Goal: Transaction & Acquisition: Purchase product/service

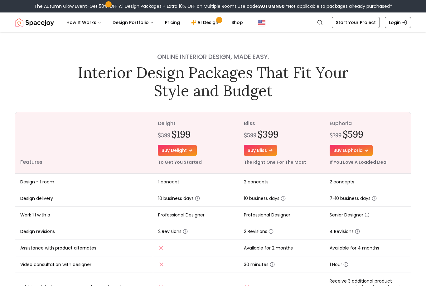
click at [274, 109] on div "Online interior design, made easy. Interior Design Packages That Fit Your Style…" at bounding box center [213, 239] width 426 height 414
click at [350, 150] on link "Buy euphoria" at bounding box center [351, 150] width 43 height 11
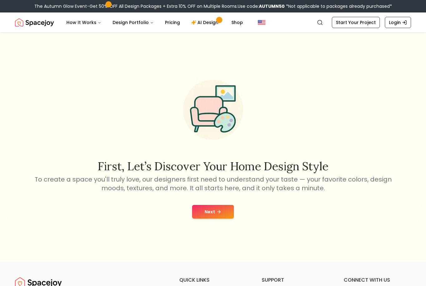
click at [204, 219] on button "Next" at bounding box center [213, 212] width 42 height 14
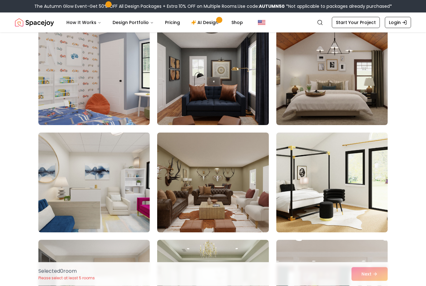
scroll to position [60, 0]
click at [106, 206] on img at bounding box center [94, 182] width 117 height 105
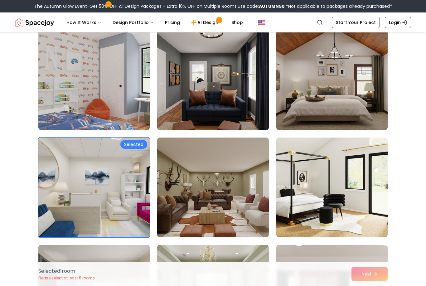
scroll to position [55, 0]
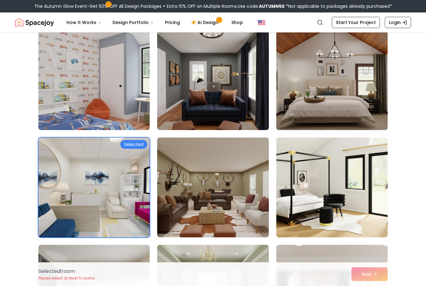
click at [339, 92] on img at bounding box center [332, 80] width 117 height 105
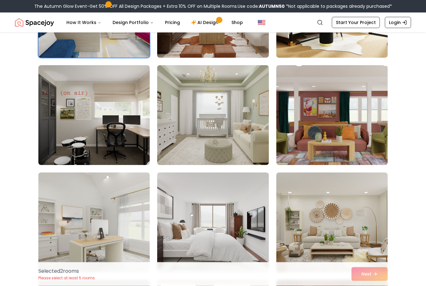
scroll to position [235, 0]
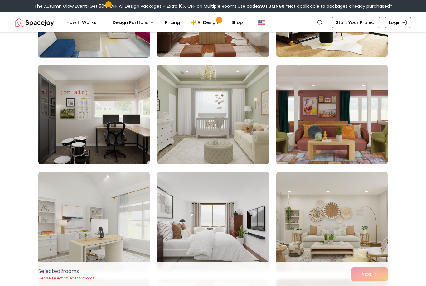
click at [207, 134] on img at bounding box center [212, 114] width 117 height 105
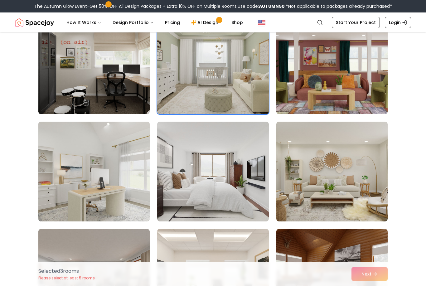
scroll to position [285, 0]
click at [84, 191] on img at bounding box center [94, 171] width 117 height 105
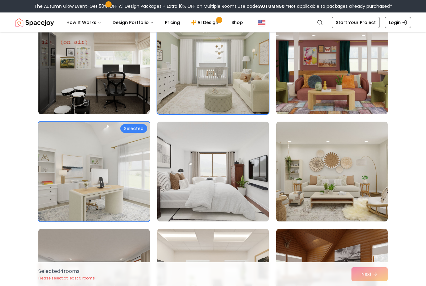
click at [205, 187] on img at bounding box center [212, 171] width 117 height 105
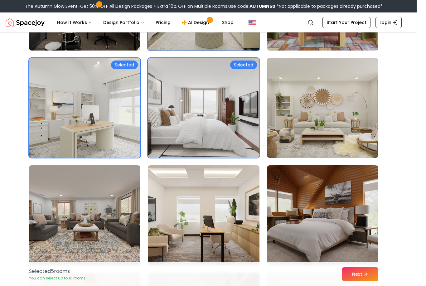
scroll to position [362, 0]
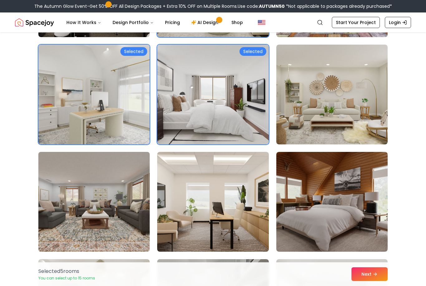
click at [93, 219] on img at bounding box center [94, 201] width 117 height 105
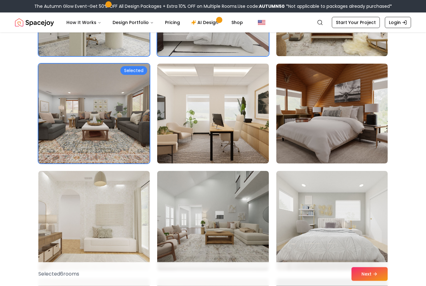
scroll to position [451, 0]
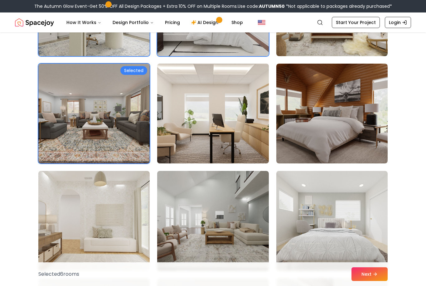
click at [224, 128] on img at bounding box center [212, 113] width 117 height 105
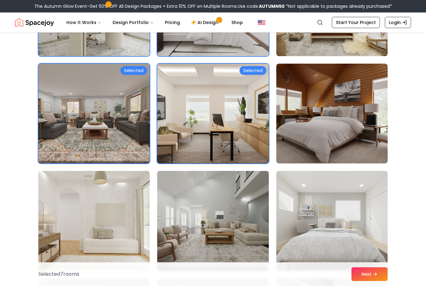
click at [87, 236] on img at bounding box center [94, 220] width 117 height 105
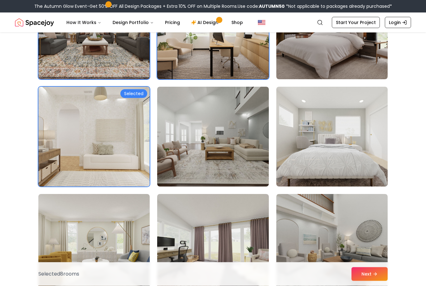
scroll to position [538, 0]
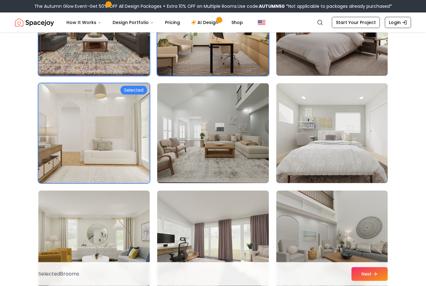
click at [232, 147] on img at bounding box center [212, 133] width 117 height 105
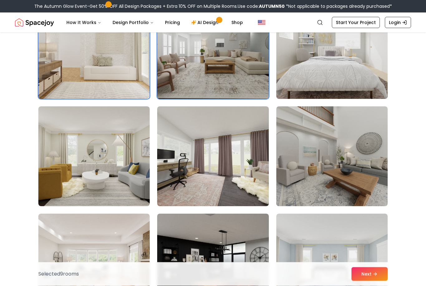
scroll to position [623, 0]
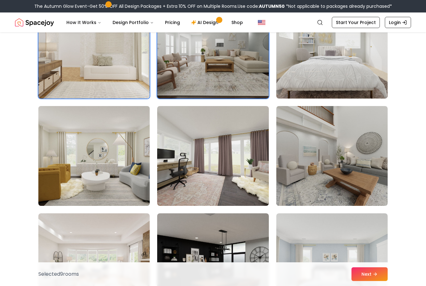
click at [95, 173] on img at bounding box center [94, 156] width 117 height 105
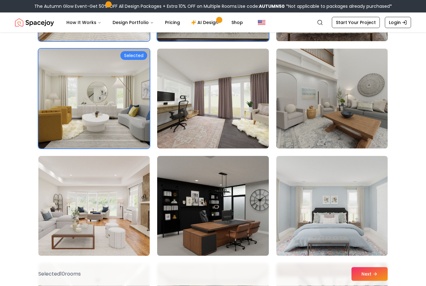
scroll to position [680, 0]
click at [347, 115] on img at bounding box center [332, 98] width 117 height 105
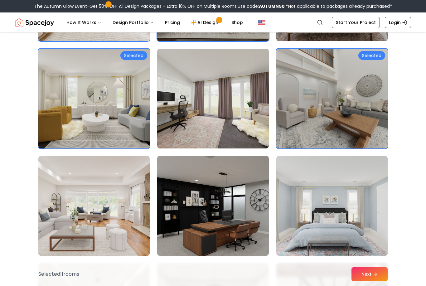
click at [99, 222] on img at bounding box center [94, 206] width 117 height 105
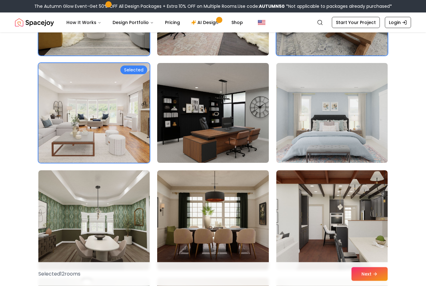
scroll to position [773, 0]
click at [342, 124] on img at bounding box center [332, 113] width 117 height 105
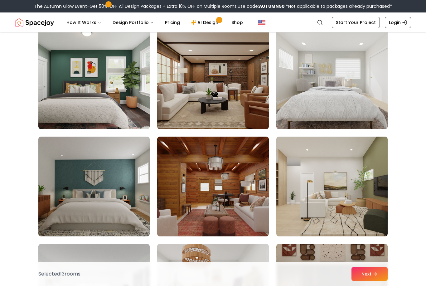
scroll to position [1022, 0]
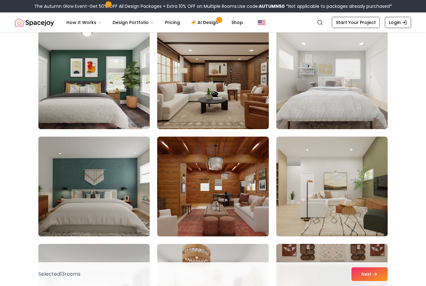
click at [87, 193] on img at bounding box center [94, 186] width 117 height 105
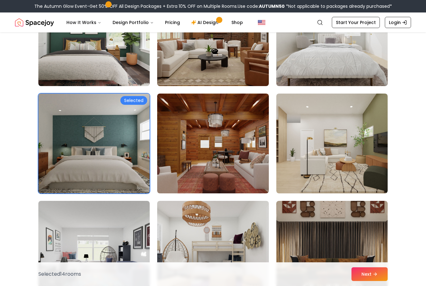
scroll to position [1076, 0]
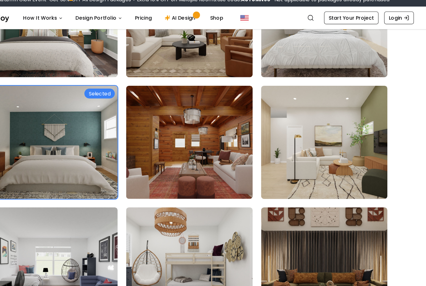
click at [289, 138] on img at bounding box center [332, 132] width 117 height 105
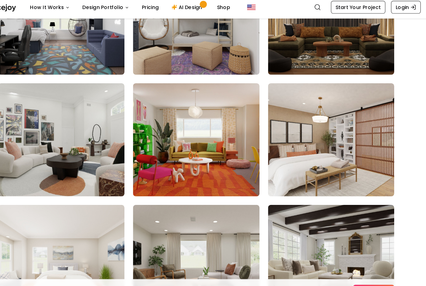
scroll to position [1284, 0]
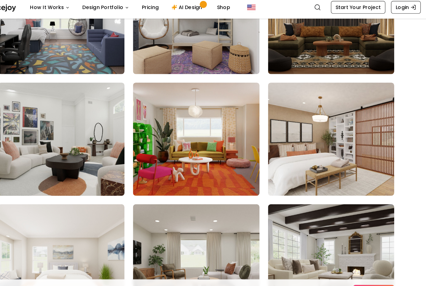
click at [36, 123] on img at bounding box center [94, 138] width 117 height 105
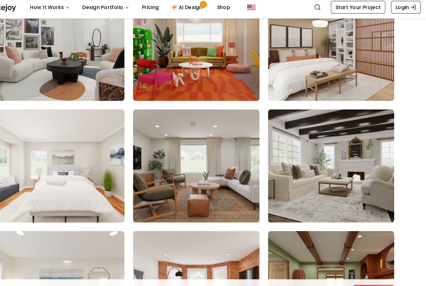
scroll to position [1368, 0]
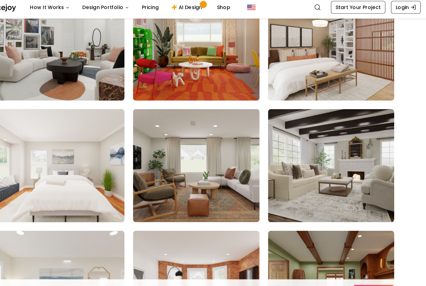
click at [52, 162] on img at bounding box center [94, 162] width 117 height 105
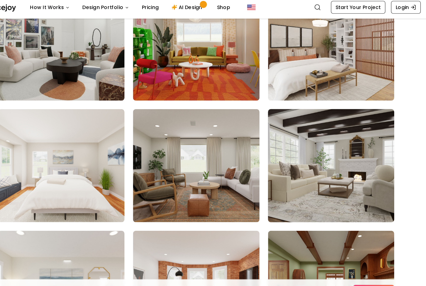
click at [299, 158] on img at bounding box center [332, 162] width 117 height 105
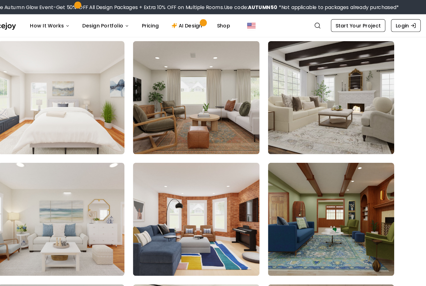
click at [68, 108] on img at bounding box center [94, 86] width 117 height 105
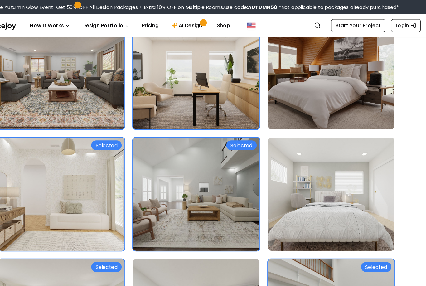
scroll to position [500, 0]
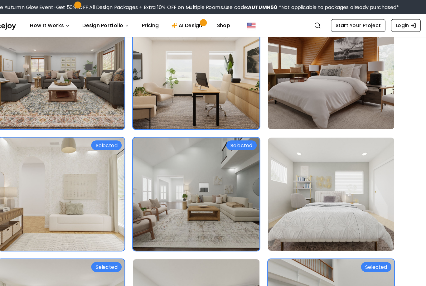
click at [77, 176] on img at bounding box center [94, 171] width 117 height 105
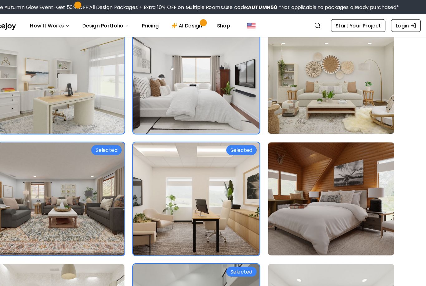
scroll to position [387, 0]
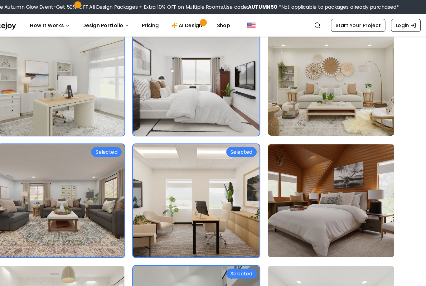
click at [72, 196] on img at bounding box center [94, 177] width 117 height 105
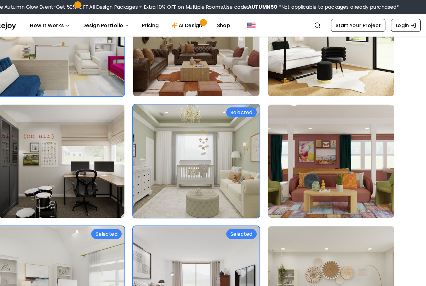
click at [182, 167] on img at bounding box center [212, 142] width 117 height 105
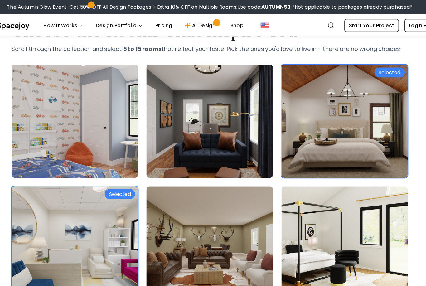
scroll to position [25, 0]
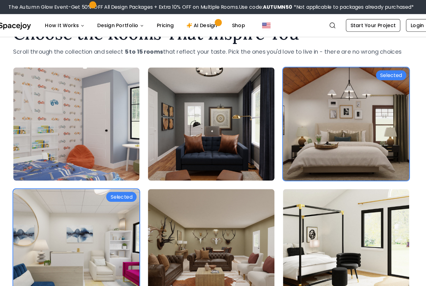
click at [301, 134] on img at bounding box center [332, 109] width 117 height 105
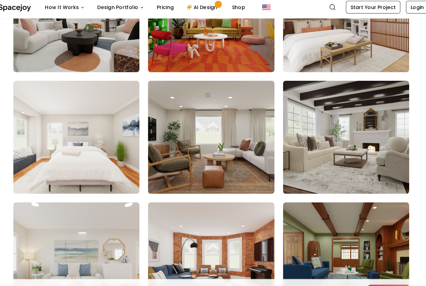
scroll to position [1393, 0]
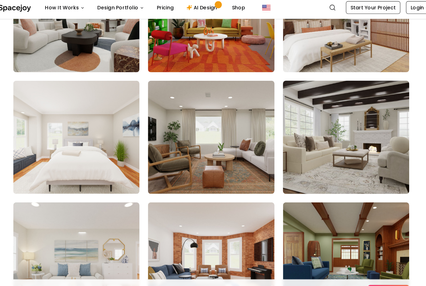
click at [313, 142] on img at bounding box center [332, 137] width 117 height 105
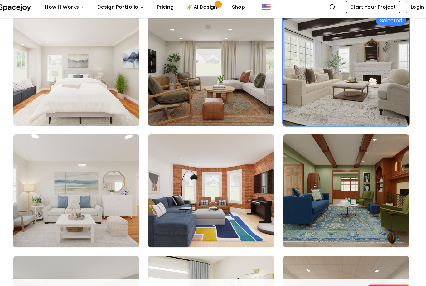
scroll to position [1454, 0]
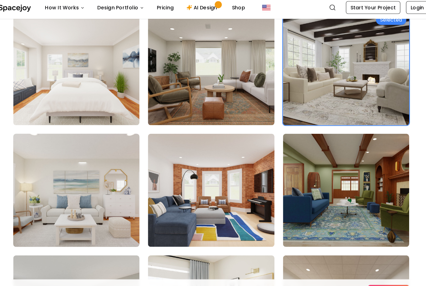
click at [78, 183] on img at bounding box center [94, 183] width 117 height 105
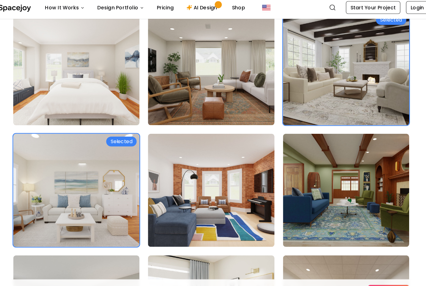
click at [68, 80] on img at bounding box center [94, 76] width 117 height 105
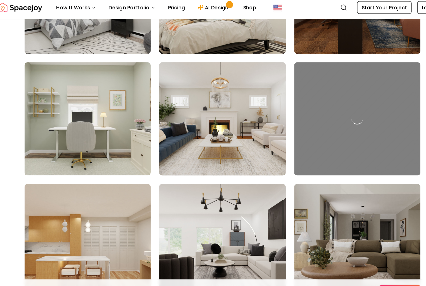
scroll to position [1732, 0]
click at [224, 127] on img at bounding box center [212, 120] width 117 height 105
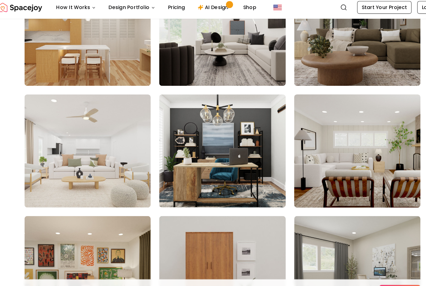
click at [327, 155] on img at bounding box center [332, 149] width 117 height 105
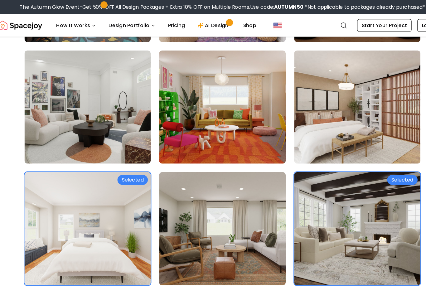
scroll to position [1324, 0]
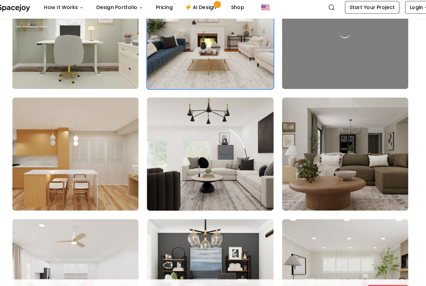
click at [196, 157] on img at bounding box center [212, 152] width 117 height 105
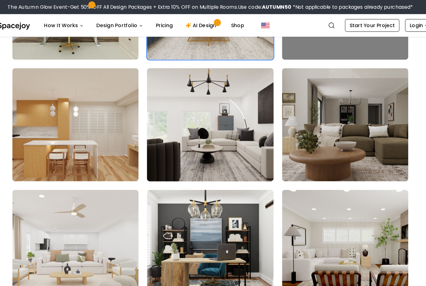
scroll to position [1844, 0]
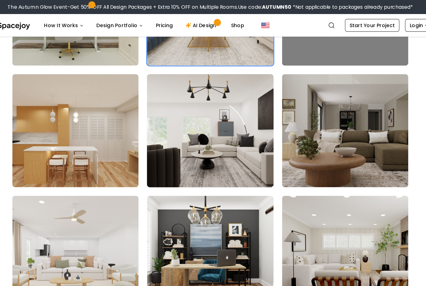
click at [183, 130] on img at bounding box center [212, 115] width 117 height 105
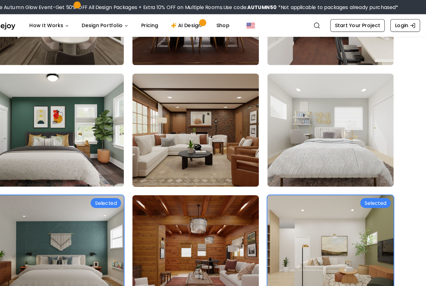
scroll to position [985, 0]
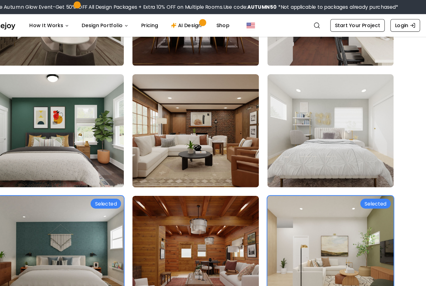
click at [281, 212] on img at bounding box center [332, 222] width 117 height 105
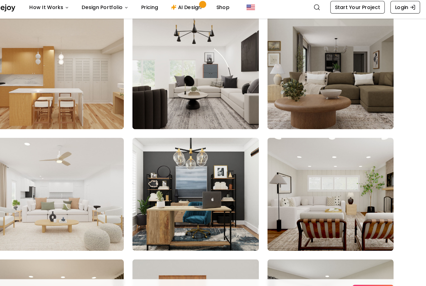
scroll to position [1880, 0]
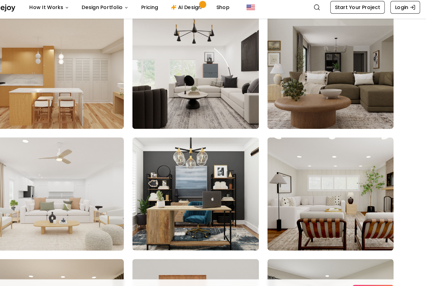
click at [59, 183] on img at bounding box center [94, 187] width 117 height 105
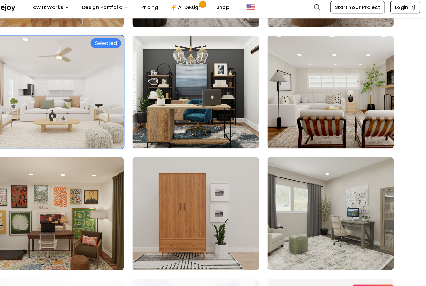
scroll to position [1970, 0]
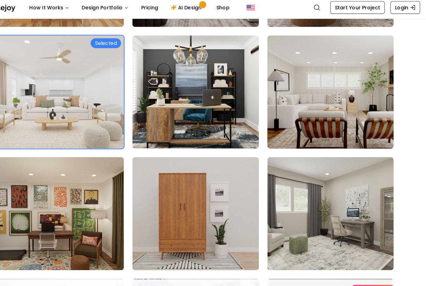
click at [292, 111] on img at bounding box center [332, 97] width 117 height 105
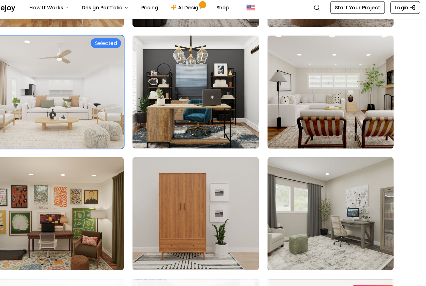
click at [352, 267] on button "Next" at bounding box center [370, 274] width 36 height 14
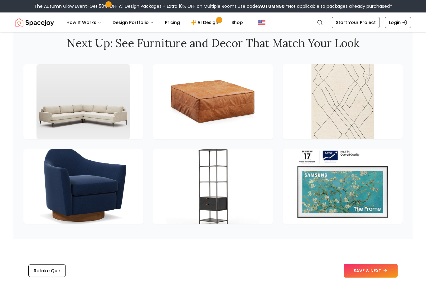
scroll to position [851, 0]
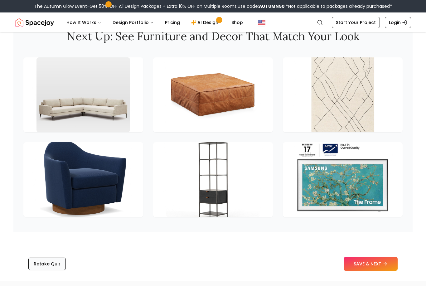
click at [54, 266] on button "Retake Quiz" at bounding box center [46, 264] width 37 height 12
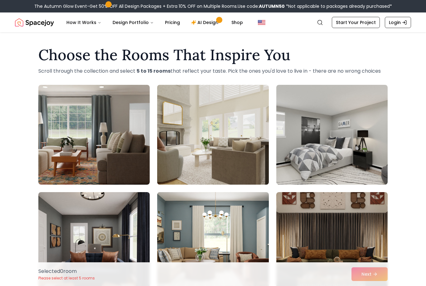
click at [221, 165] on img at bounding box center [212, 134] width 117 height 105
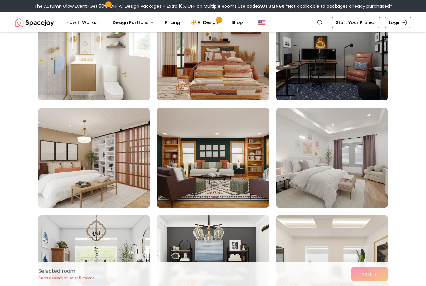
scroll to position [621, 0]
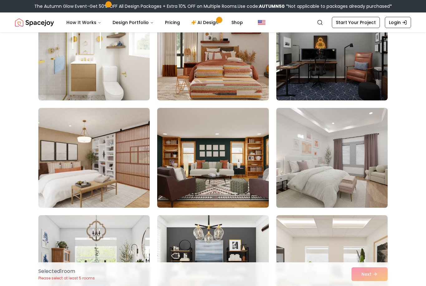
click at [344, 188] on img at bounding box center [332, 157] width 117 height 105
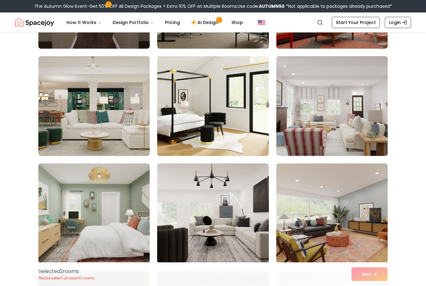
scroll to position [1001, 0]
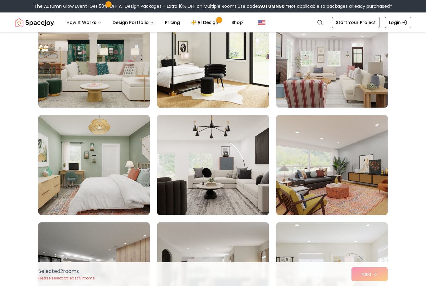
click at [233, 190] on img at bounding box center [212, 165] width 117 height 105
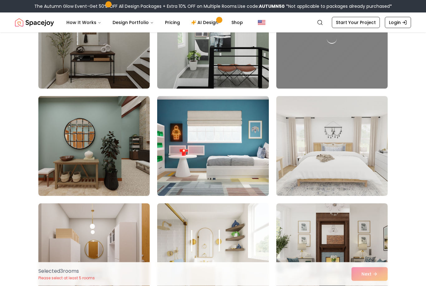
scroll to position [1492, 0]
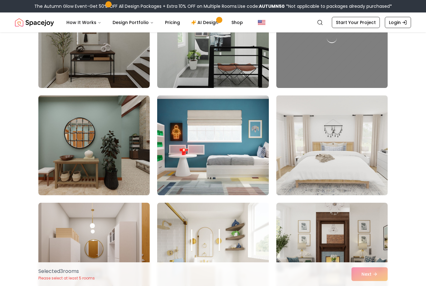
click at [346, 168] on img at bounding box center [332, 145] width 117 height 105
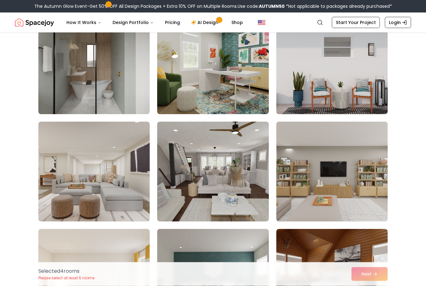
scroll to position [1895, 0]
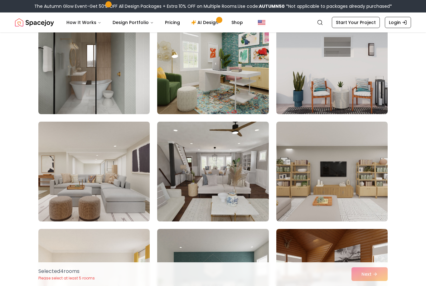
click at [106, 189] on img at bounding box center [94, 171] width 117 height 105
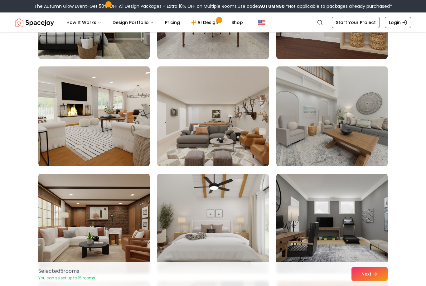
scroll to position [2380, 0]
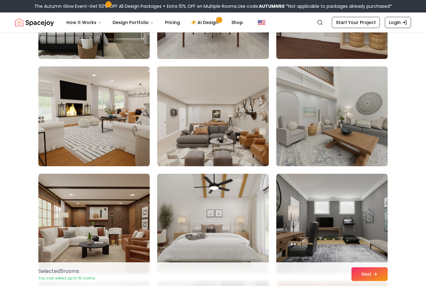
click at [98, 132] on img at bounding box center [94, 116] width 117 height 105
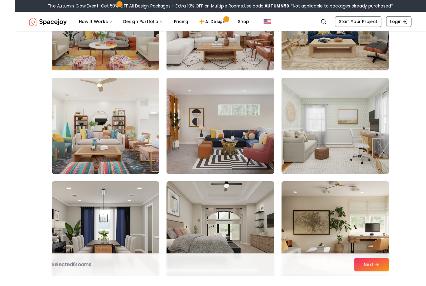
scroll to position [2806, 0]
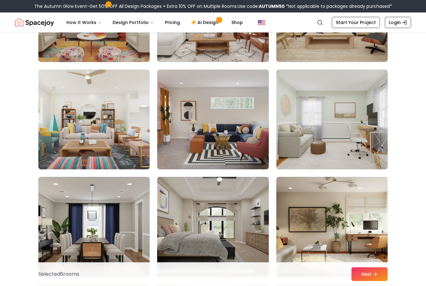
click at [216, 235] on img at bounding box center [212, 226] width 117 height 105
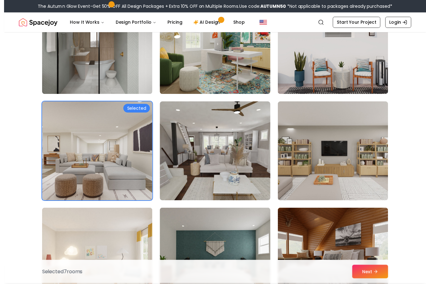
scroll to position [1933, 0]
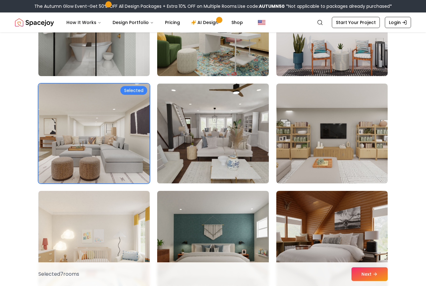
click at [218, 145] on img at bounding box center [212, 133] width 117 height 105
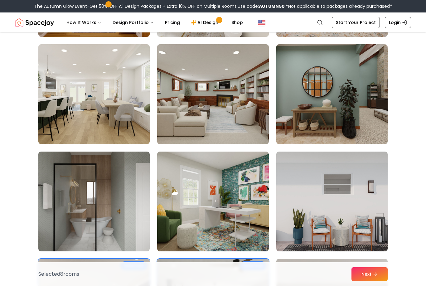
scroll to position [1757, 0]
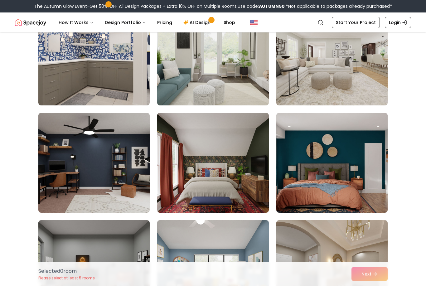
scroll to position [509, 0]
click at [354, 110] on div at bounding box center [212, 122] width 349 height 1093
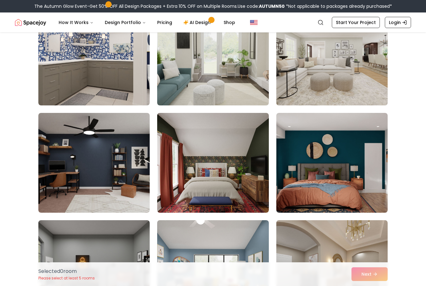
click at [363, 85] on img at bounding box center [332, 55] width 117 height 105
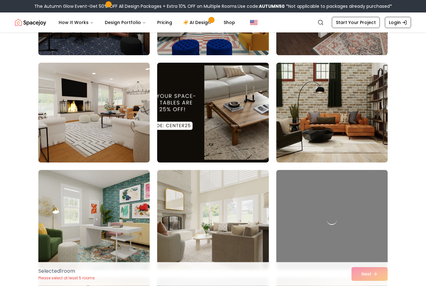
scroll to position [774, 0]
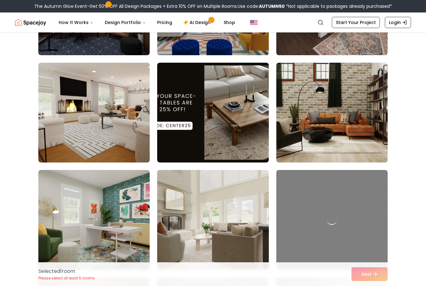
click at [92, 133] on img at bounding box center [94, 112] width 117 height 105
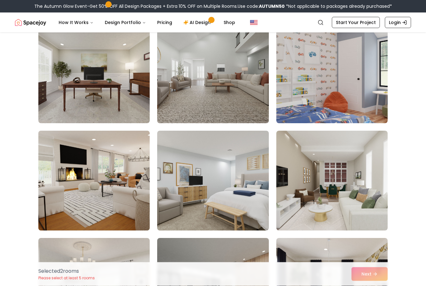
scroll to position [1886, 0]
click at [90, 192] on img at bounding box center [94, 180] width 117 height 105
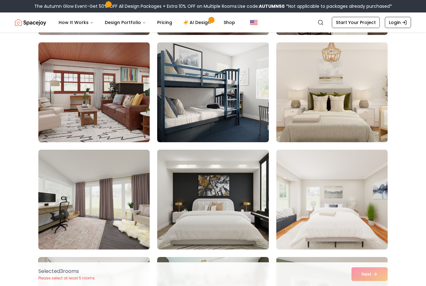
scroll to position [3159, 0]
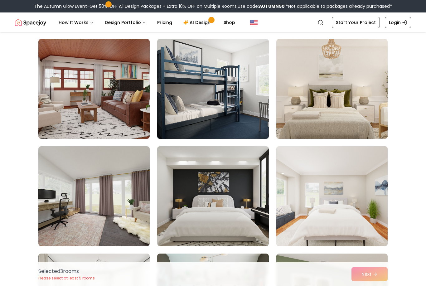
click at [334, 210] on img at bounding box center [332, 196] width 117 height 105
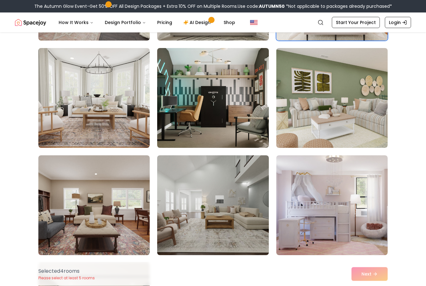
scroll to position [3365, 0]
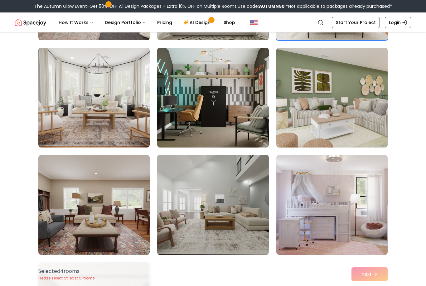
click at [249, 218] on img at bounding box center [212, 205] width 117 height 105
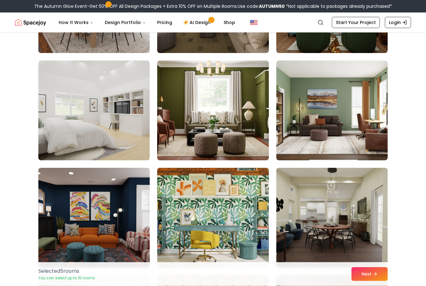
scroll to position [2386, 0]
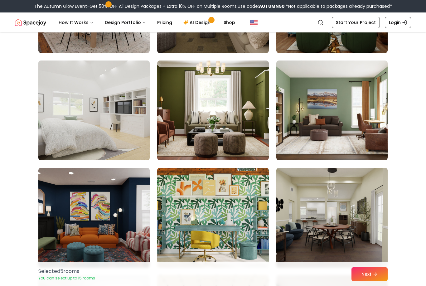
click at [110, 120] on img at bounding box center [94, 110] width 117 height 105
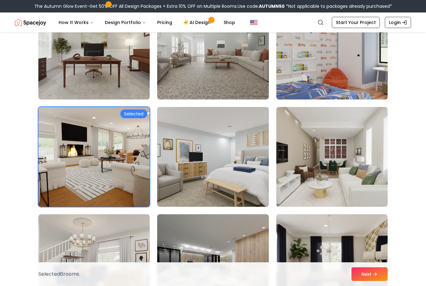
scroll to position [1909, 0]
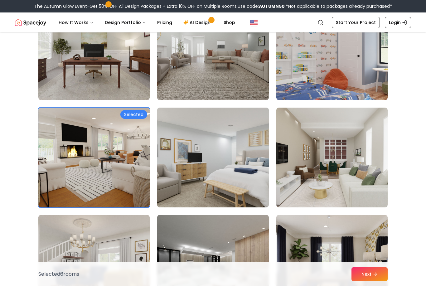
click at [233, 171] on img at bounding box center [212, 157] width 117 height 105
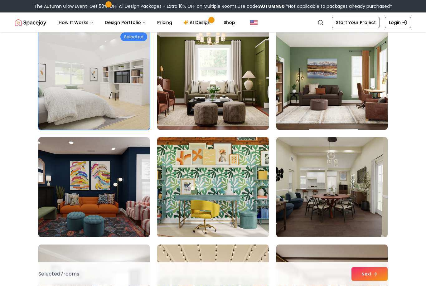
scroll to position [2416, 0]
click at [370, 281] on button "Next" at bounding box center [370, 274] width 36 height 14
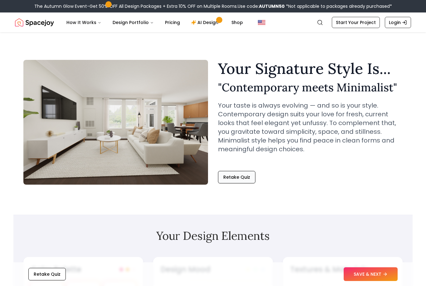
click at [239, 181] on button "Retake Quiz" at bounding box center [236, 177] width 37 height 12
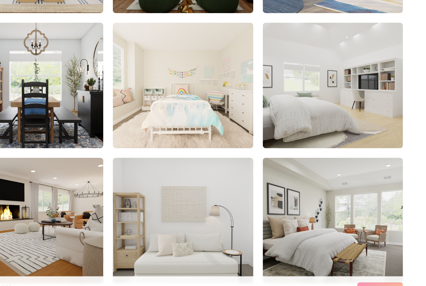
scroll to position [132, 0]
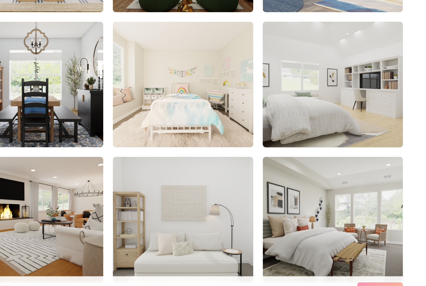
click at [274, 87] on img at bounding box center [332, 110] width 117 height 105
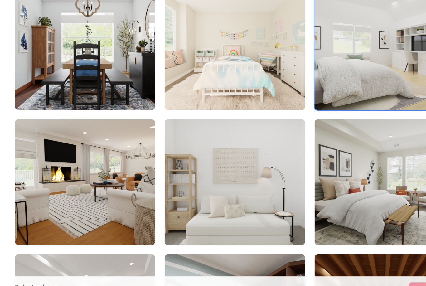
scroll to position [162, 0]
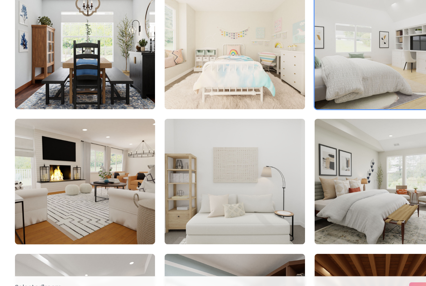
click at [74, 162] on img at bounding box center [94, 187] width 117 height 105
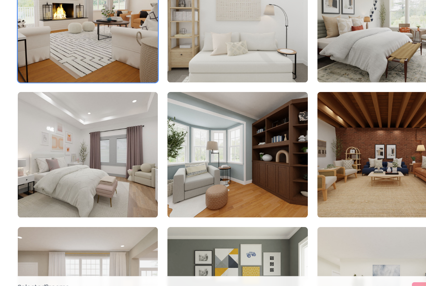
scroll to position [291, 0]
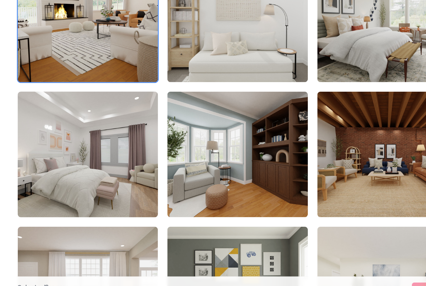
click at [90, 140] on img at bounding box center [94, 165] width 117 height 105
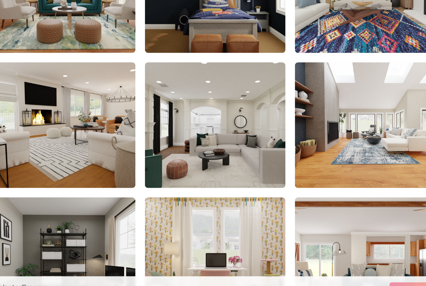
scroll to position [529, 0]
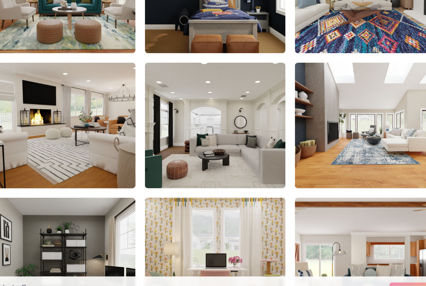
click at [60, 120] on img at bounding box center [94, 142] width 117 height 105
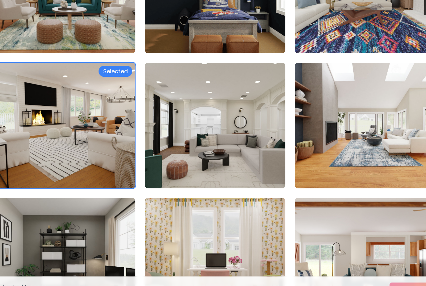
click at [308, 117] on img at bounding box center [332, 142] width 117 height 105
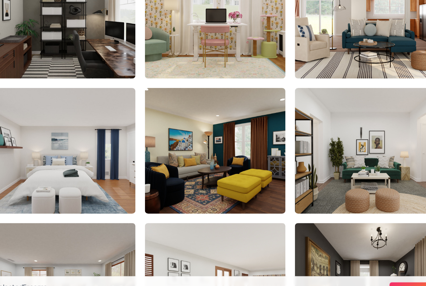
scroll to position [723, 0]
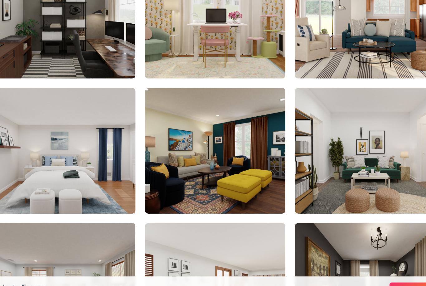
click at [59, 140] on img at bounding box center [94, 162] width 117 height 105
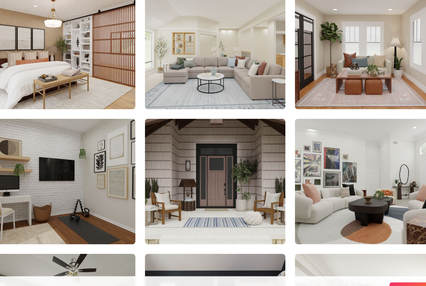
scroll to position [1343, 0]
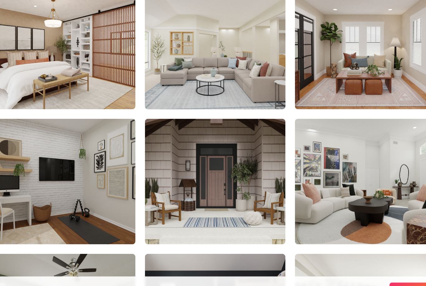
click at [195, 67] on img at bounding box center [212, 79] width 117 height 105
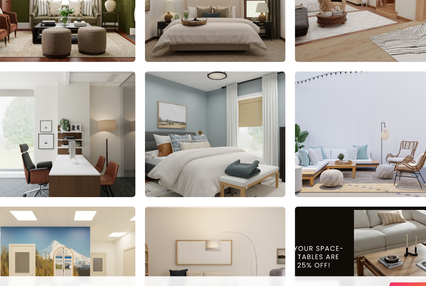
scroll to position [1917, 0]
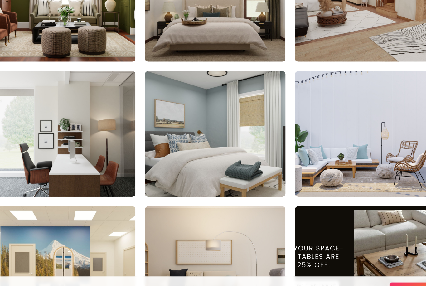
click at [192, 115] on img at bounding box center [212, 149] width 117 height 105
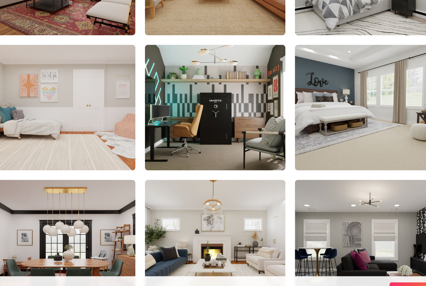
scroll to position [2369, 0]
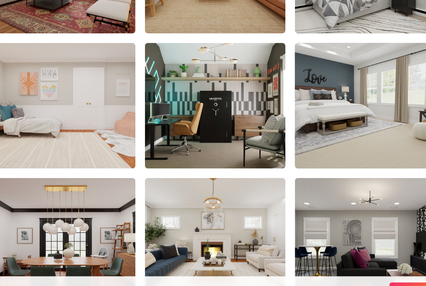
click at [305, 97] on img at bounding box center [332, 127] width 117 height 105
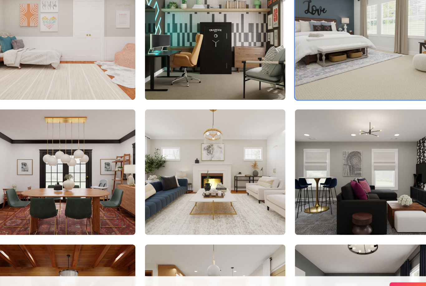
scroll to position [2424, 0]
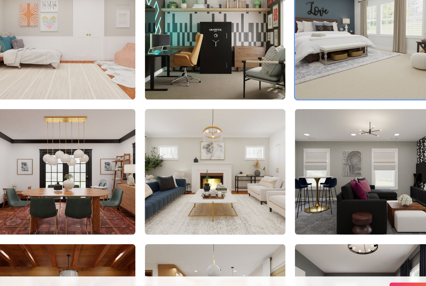
click at [197, 162] on img at bounding box center [212, 179] width 117 height 105
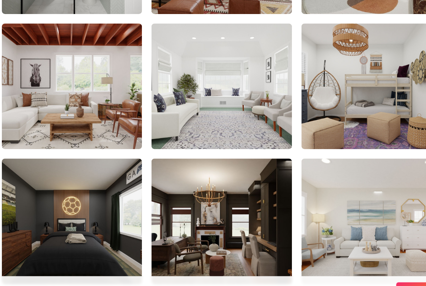
scroll to position [3351, 0]
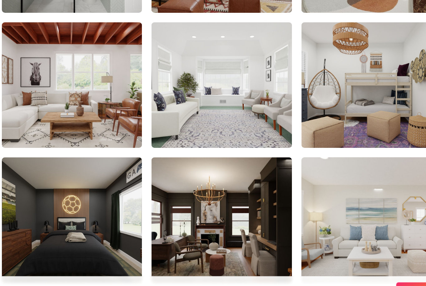
click at [310, 181] on img at bounding box center [332, 218] width 117 height 105
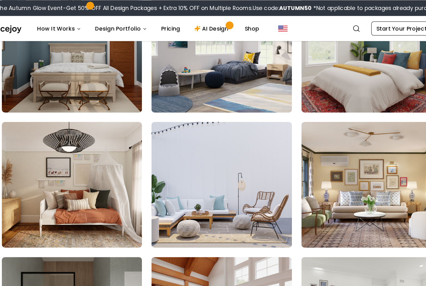
scroll to position [3101, 0]
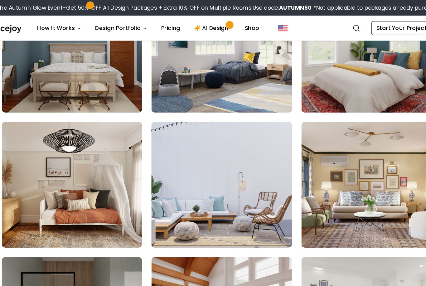
click at [204, 151] on img at bounding box center [212, 147] width 117 height 105
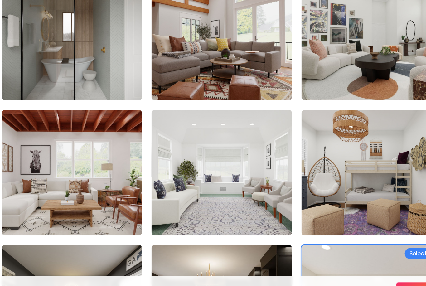
scroll to position [3283, 0]
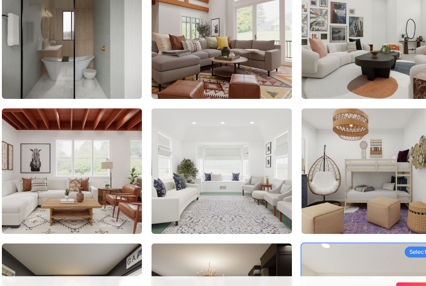
click at [352, 267] on button "Next" at bounding box center [370, 274] width 36 height 14
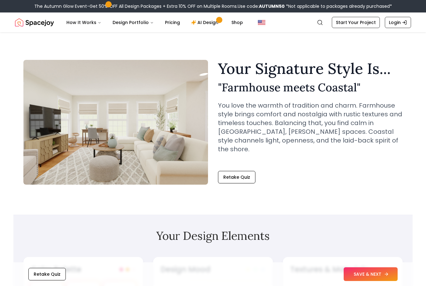
click at [372, 275] on button "SAVE & NEXT" at bounding box center [371, 274] width 54 height 14
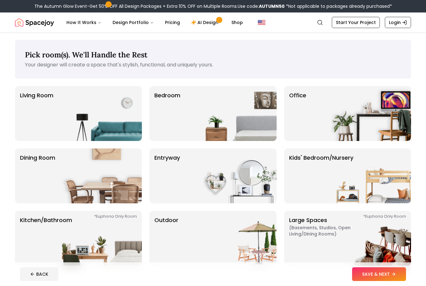
scroll to position [5, 0]
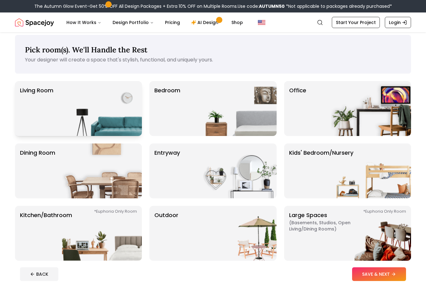
click at [71, 109] on img at bounding box center [102, 108] width 80 height 55
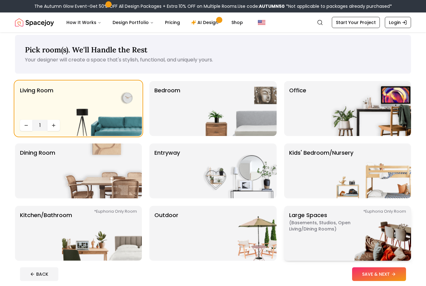
click at [327, 239] on p "Large Spaces ( Basements, Studios, Open living/dining rooms ) *Euphoria Only Ro…" at bounding box center [328, 233] width 78 height 45
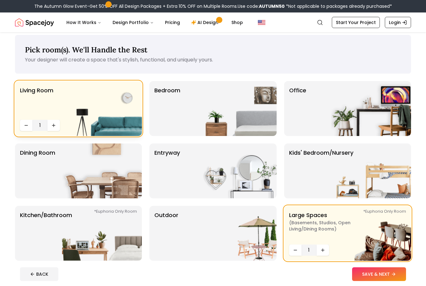
click at [75, 105] on img at bounding box center [102, 108] width 80 height 55
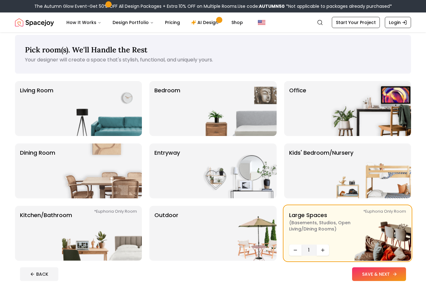
click at [378, 277] on button "SAVE & NEXT" at bounding box center [379, 274] width 54 height 14
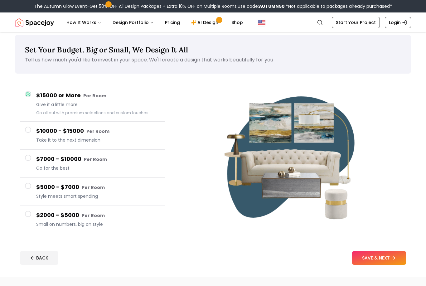
click at [26, 133] on button "$10000 - $15000 Per Room Take it to the next dimension" at bounding box center [92, 136] width 145 height 28
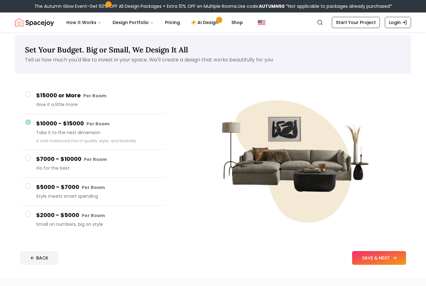
click at [381, 261] on button "SAVE & NEXT" at bounding box center [379, 258] width 54 height 14
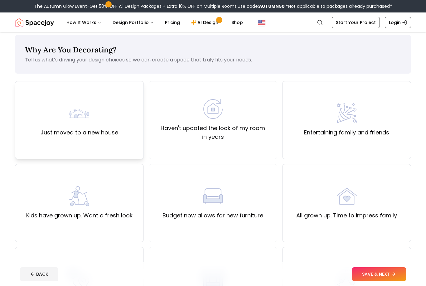
click at [78, 123] on img at bounding box center [79, 113] width 20 height 20
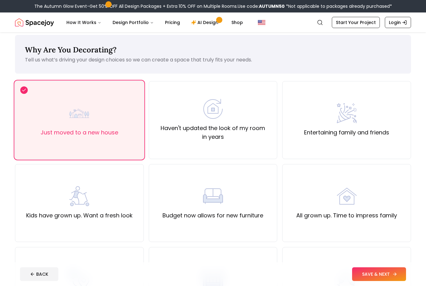
click at [379, 273] on button "SAVE & NEXT" at bounding box center [379, 274] width 54 height 14
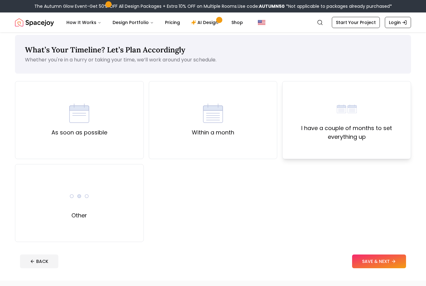
click at [339, 125] on label "I have a couple of months to set everything up" at bounding box center [347, 132] width 118 height 17
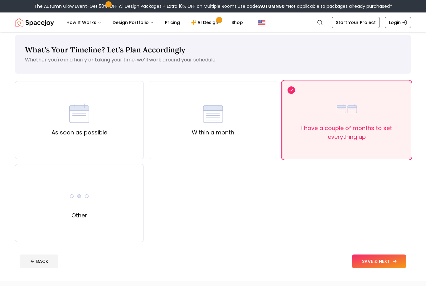
click at [383, 264] on button "SAVE & NEXT" at bounding box center [379, 262] width 54 height 14
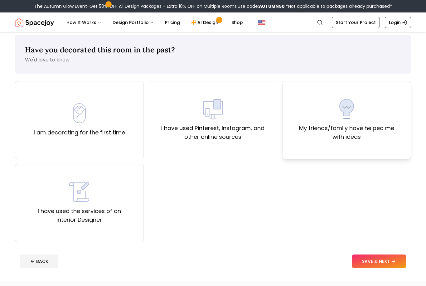
click at [349, 123] on div "My friends/family have helped me with ideas" at bounding box center [347, 120] width 118 height 42
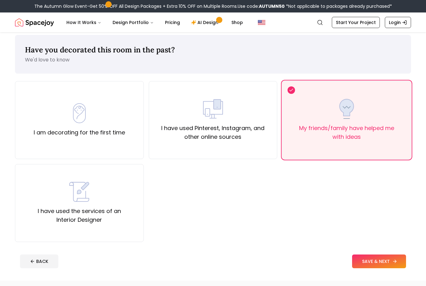
click at [384, 256] on button "SAVE & NEXT" at bounding box center [379, 262] width 54 height 14
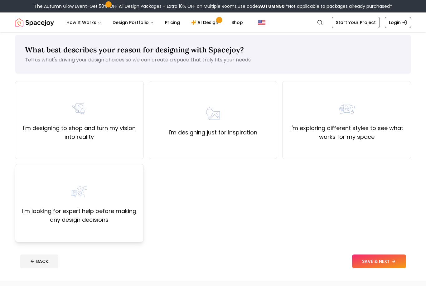
click at [93, 202] on div "I'm looking for expert help before making any design decisions" at bounding box center [79, 203] width 118 height 42
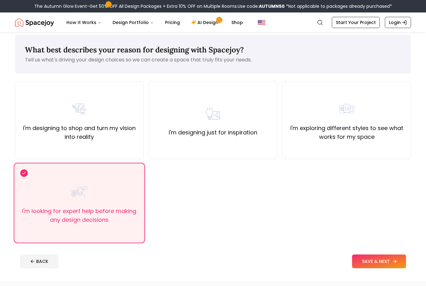
click at [374, 265] on button "SAVE & NEXT" at bounding box center [379, 262] width 54 height 14
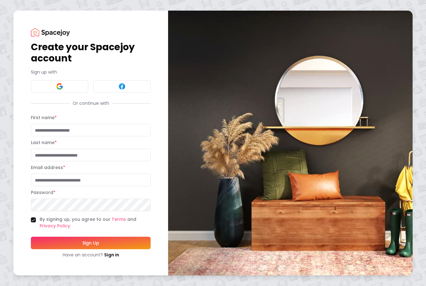
click at [47, 132] on input "First name *" at bounding box center [91, 130] width 120 height 12
type input "*****"
click at [64, 179] on input "Email address *" at bounding box center [91, 180] width 120 height 12
type input "**********"
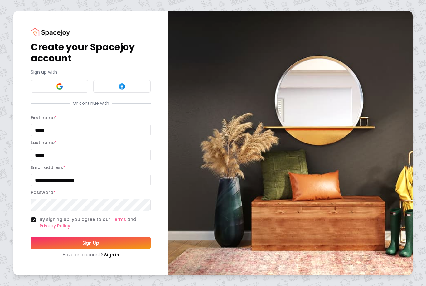
click at [95, 242] on button "Sign Up" at bounding box center [91, 243] width 120 height 12
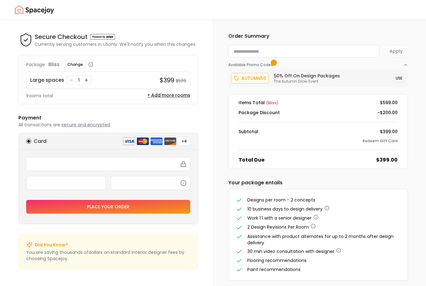
click at [402, 79] on button "USE" at bounding box center [399, 78] width 12 height 9
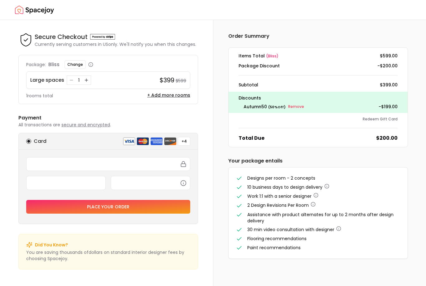
click at [91, 66] on icon "button" at bounding box center [90, 64] width 5 height 5
click at [55, 66] on p "bliss" at bounding box center [53, 64] width 11 height 7
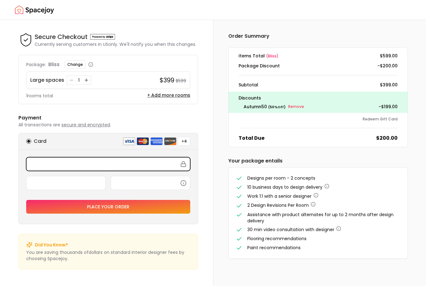
click at [92, 64] on icon "button" at bounding box center [90, 64] width 5 height 5
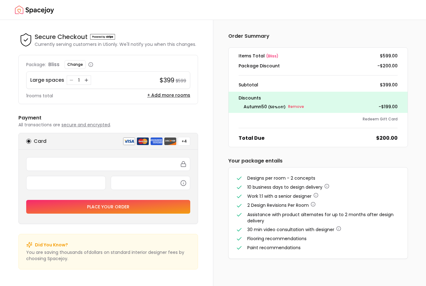
click at [91, 66] on icon "button" at bounding box center [90, 64] width 5 height 5
click at [410, 280] on div "Order Summary Items Total ( bliss ) $599.00 Package Discount -$200.00 Subtotal …" at bounding box center [319, 153] width 213 height 266
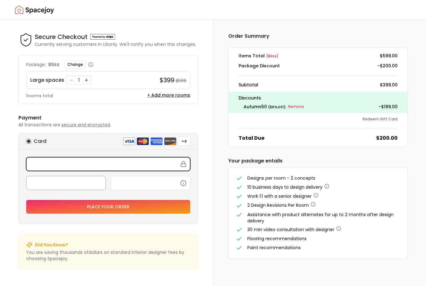
click at [68, 188] on div at bounding box center [66, 183] width 80 height 14
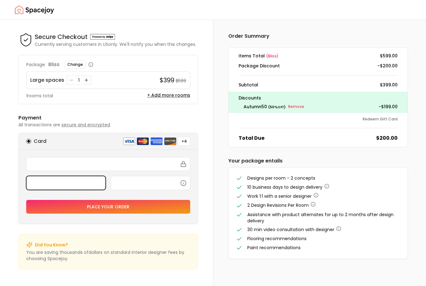
click at [69, 186] on iframe at bounding box center [65, 183] width 71 height 6
click at [317, 195] on icon "button" at bounding box center [316, 195] width 5 height 5
click at [319, 197] on icon "button" at bounding box center [316, 195] width 5 height 5
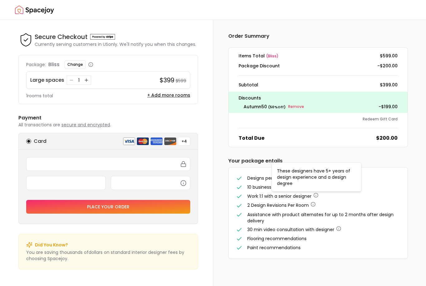
click at [392, 185] on li "10 business days to design delivery" at bounding box center [318, 187] width 164 height 7
click at [140, 209] on button "Place your order" at bounding box center [108, 207] width 164 height 14
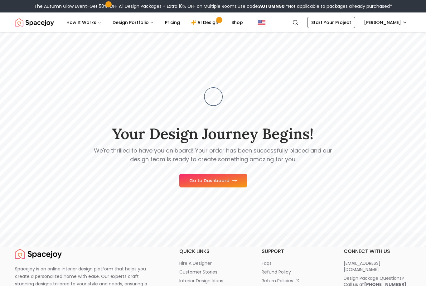
click at [218, 187] on button "Go to Dashboard" at bounding box center [213, 181] width 68 height 14
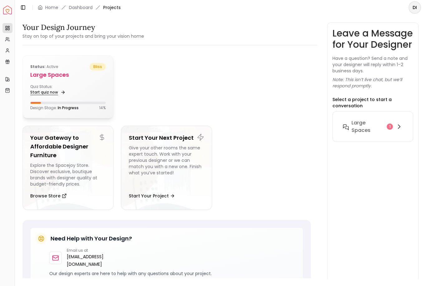
click at [54, 95] on link "Start quiz now" at bounding box center [47, 92] width 34 height 9
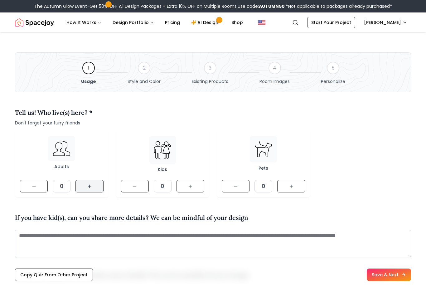
click at [90, 188] on icon at bounding box center [89, 186] width 5 height 5
click at [92, 186] on icon at bounding box center [89, 186] width 5 height 5
click at [297, 187] on button at bounding box center [291, 186] width 28 height 12
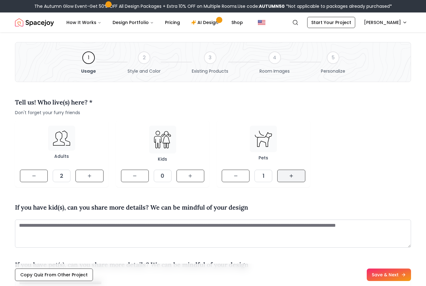
scroll to position [11, 0]
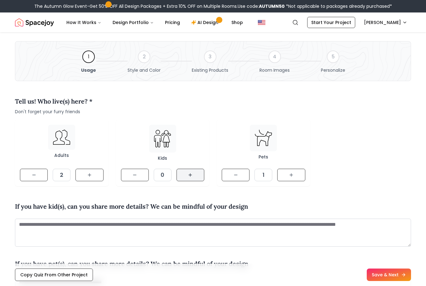
click at [193, 178] on button at bounding box center [191, 175] width 28 height 12
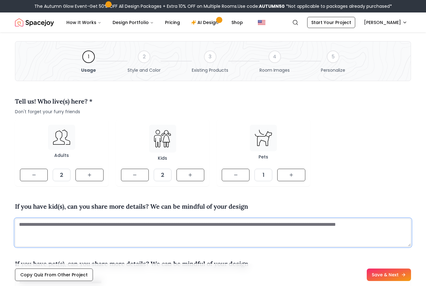
click at [33, 227] on textarea at bounding box center [213, 233] width 396 height 28
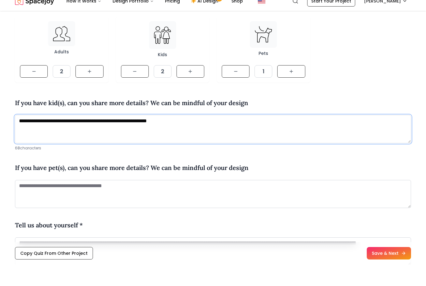
scroll to position [95, 0]
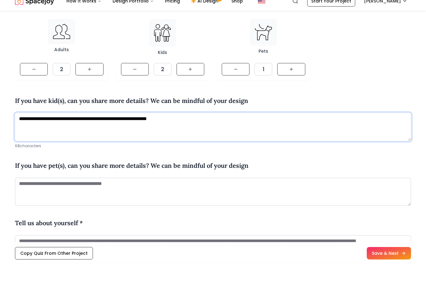
type textarea "**********"
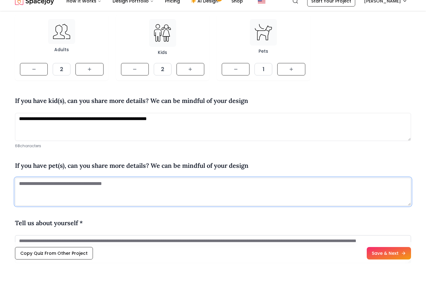
click at [143, 199] on textarea at bounding box center [213, 213] width 396 height 28
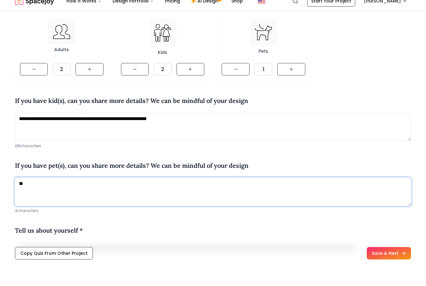
type textarea "*"
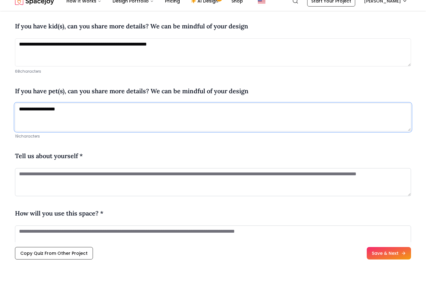
scroll to position [170, 0]
type textarea "**********"
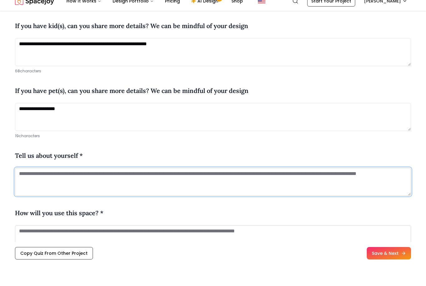
click at [31, 189] on textarea at bounding box center [213, 203] width 396 height 28
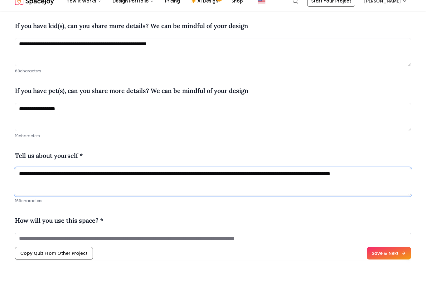
click at [31, 189] on textarea "**********" at bounding box center [213, 203] width 396 height 28
click at [44, 189] on textarea "**********" at bounding box center [213, 203] width 396 height 28
click at [57, 189] on textarea "**********" at bounding box center [213, 203] width 396 height 28
click at [55, 189] on textarea "**********" at bounding box center [213, 203] width 396 height 28
click at [119, 189] on textarea "**********" at bounding box center [213, 203] width 396 height 28
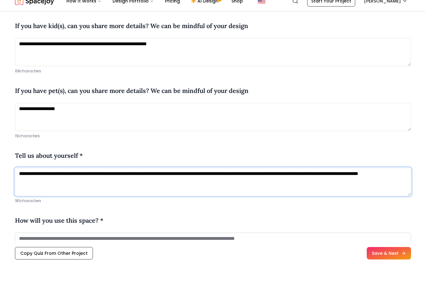
click at [102, 189] on textarea "**********" at bounding box center [213, 203] width 396 height 28
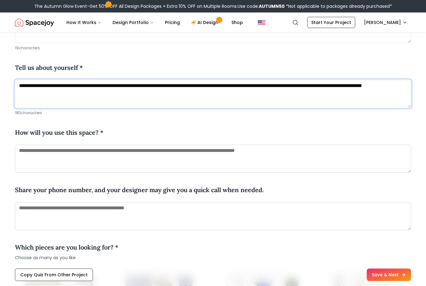
scroll to position [224, 0]
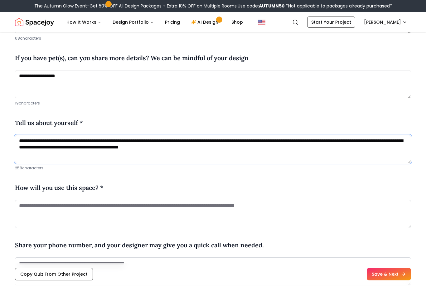
type textarea "**********"
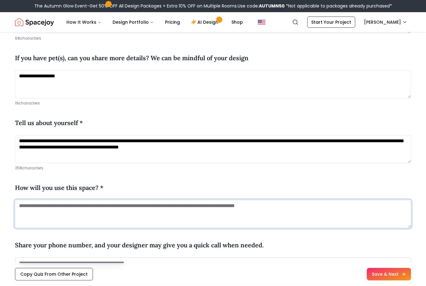
click at [24, 206] on textarea at bounding box center [213, 215] width 396 height 28
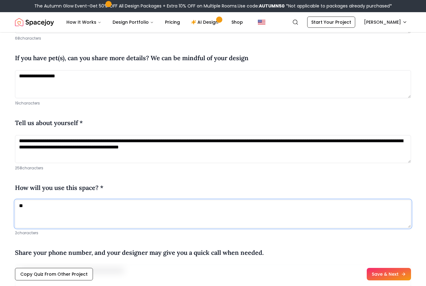
type textarea "*"
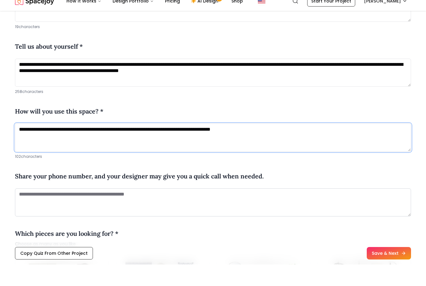
scroll to position [280, 0]
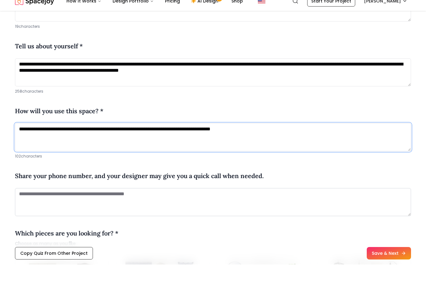
type textarea "**********"
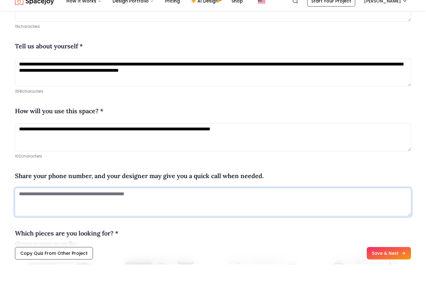
click at [141, 210] on textarea at bounding box center [213, 224] width 396 height 28
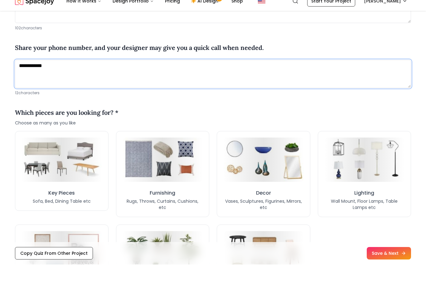
scroll to position [409, 0]
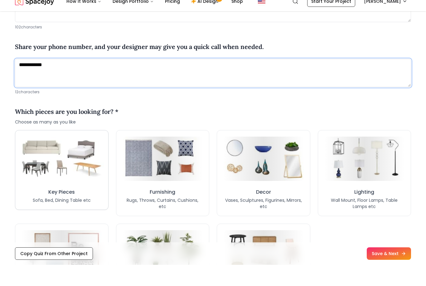
type textarea "**********"
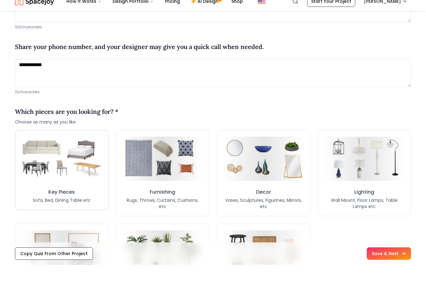
click at [58, 163] on img at bounding box center [62, 180] width 84 height 46
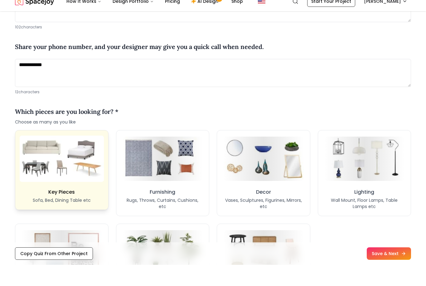
scroll to position [431, 0]
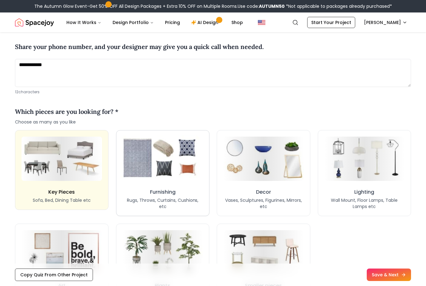
click at [168, 174] on img at bounding box center [162, 159] width 84 height 46
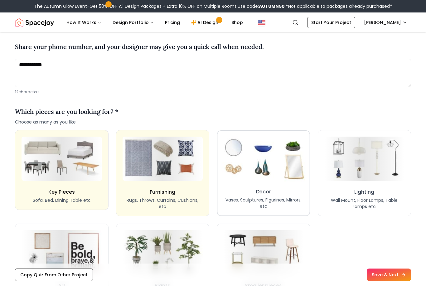
click at [262, 174] on img at bounding box center [264, 159] width 84 height 46
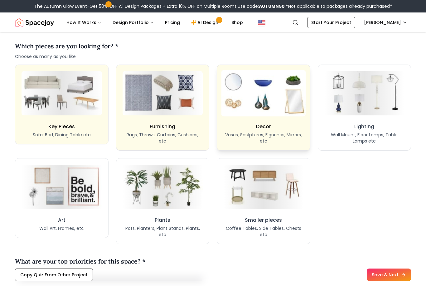
scroll to position [496, 0]
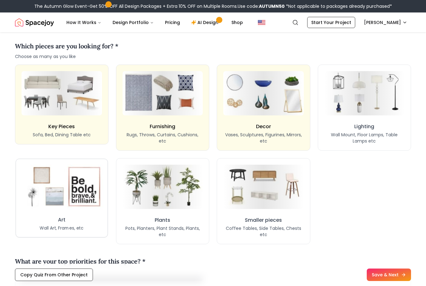
click at [44, 203] on img at bounding box center [61, 187] width 83 height 46
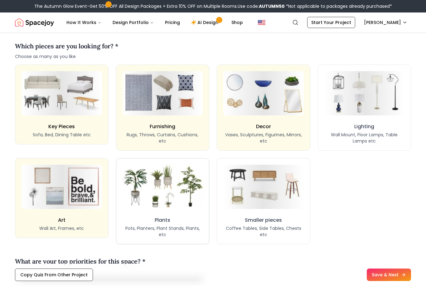
click at [177, 196] on img at bounding box center [162, 187] width 84 height 46
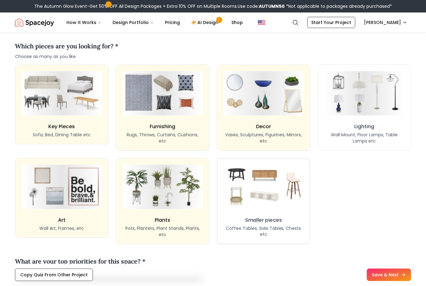
click at [266, 198] on img at bounding box center [264, 187] width 84 height 46
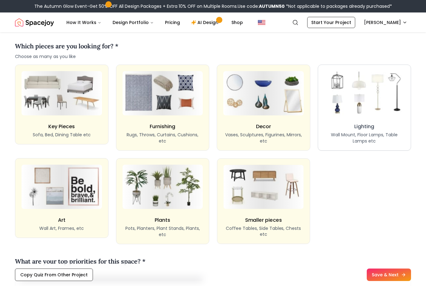
click at [366, 115] on img at bounding box center [364, 93] width 84 height 46
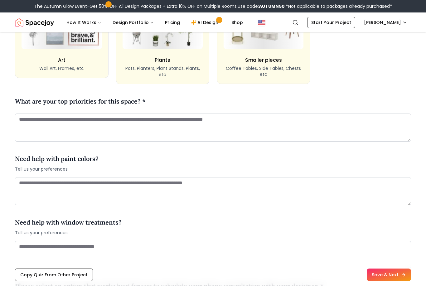
scroll to position [665, 0]
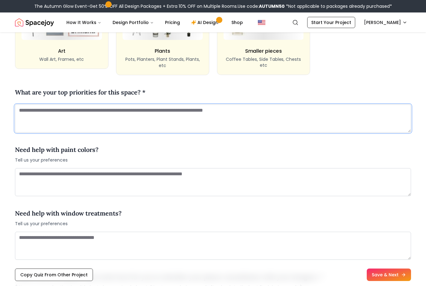
click at [22, 108] on textarea at bounding box center [213, 119] width 396 height 28
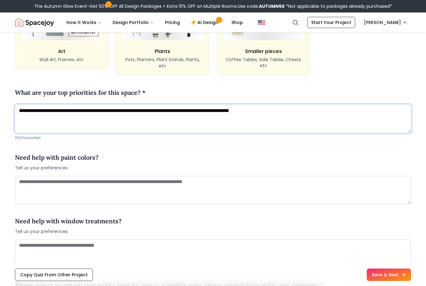
click at [179, 108] on textarea "**********" at bounding box center [213, 119] width 396 height 28
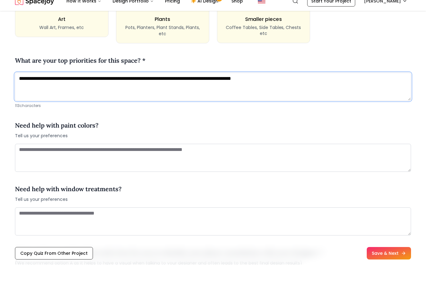
scroll to position [676, 0]
type textarea "**********"
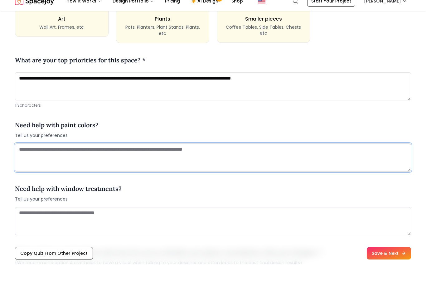
click at [27, 165] on textarea at bounding box center [213, 179] width 396 height 28
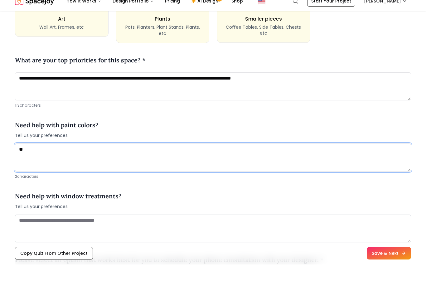
type textarea "*"
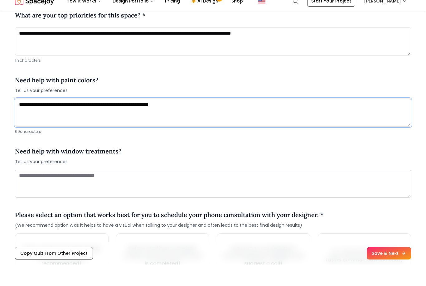
scroll to position [722, 0]
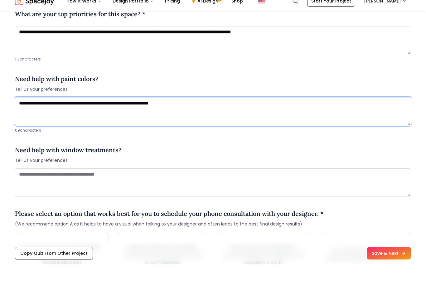
type textarea "**********"
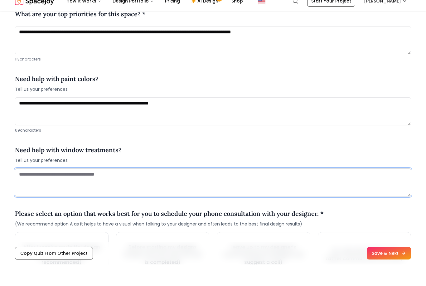
click at [115, 190] on textarea at bounding box center [213, 204] width 396 height 28
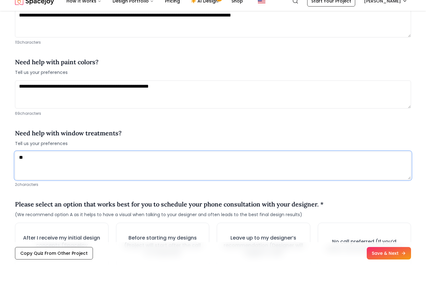
scroll to position [744, 0]
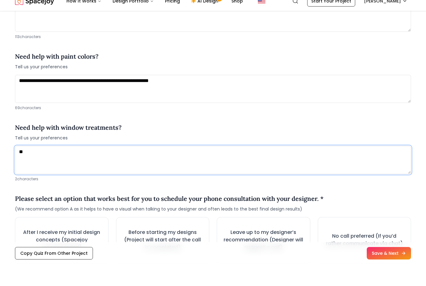
type textarea "*"
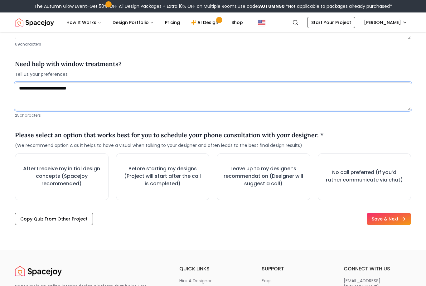
scroll to position [828, 0]
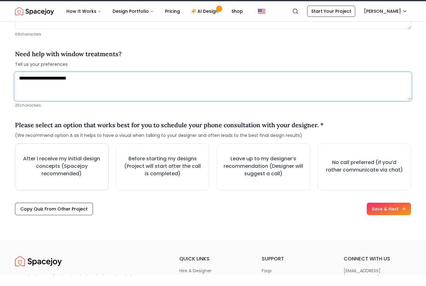
type textarea "**********"
click at [71, 173] on h3 "After I receive my initial design concepts (Spacejoy recommended)" at bounding box center [62, 177] width 80 height 22
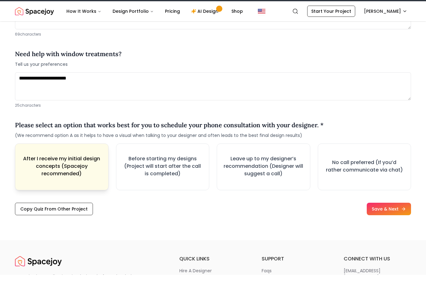
scroll to position [840, 0]
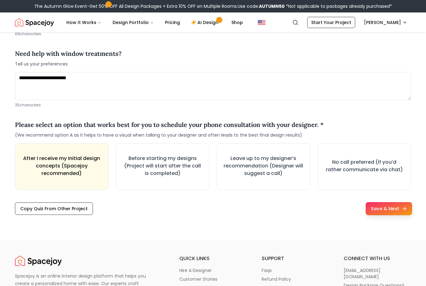
click at [388, 210] on button "Save & Next" at bounding box center [389, 208] width 46 height 13
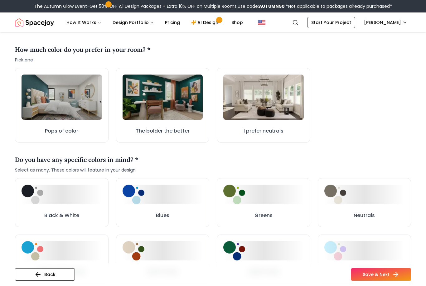
scroll to position [166, 0]
click at [164, 209] on button "Blues" at bounding box center [163, 202] width 94 height 49
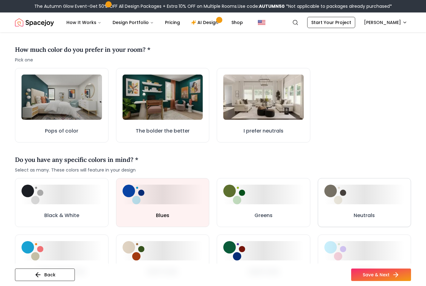
click at [376, 207] on button "Neutrals" at bounding box center [365, 202] width 94 height 49
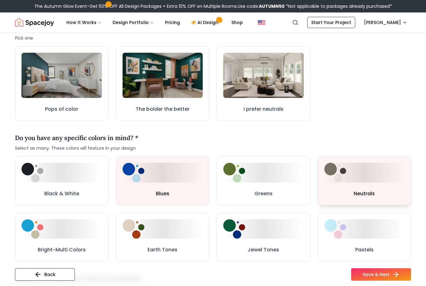
scroll to position [188, 0]
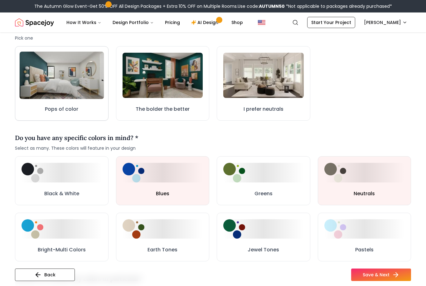
click at [66, 83] on img at bounding box center [62, 74] width 84 height 47
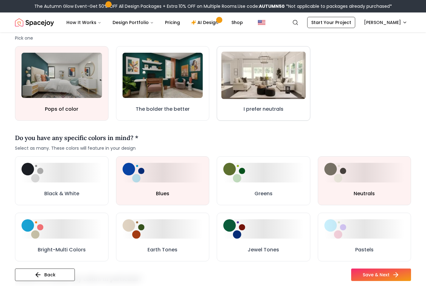
click at [276, 83] on img at bounding box center [264, 74] width 84 height 47
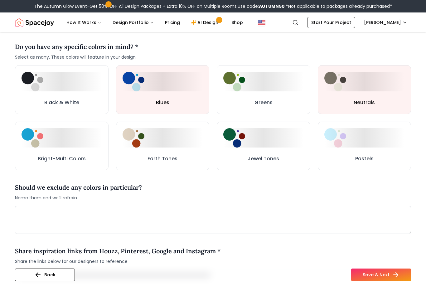
scroll to position [279, 0]
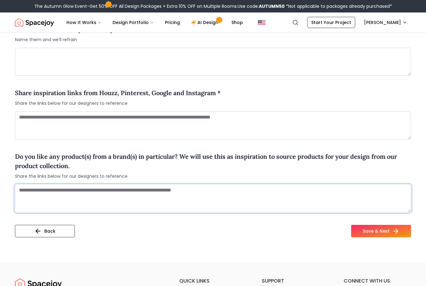
click at [62, 190] on textarea at bounding box center [213, 199] width 396 height 28
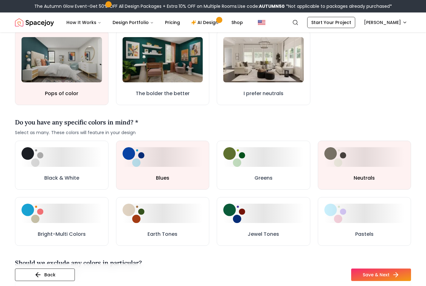
scroll to position [203, 0]
type textarea "**********"
click at [371, 221] on div at bounding box center [365, 214] width 81 height 20
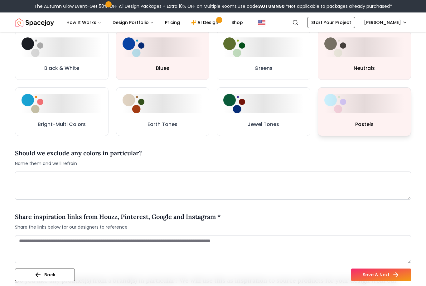
scroll to position [313, 0]
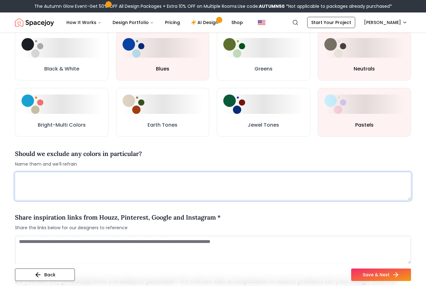
click at [36, 178] on textarea at bounding box center [213, 186] width 396 height 28
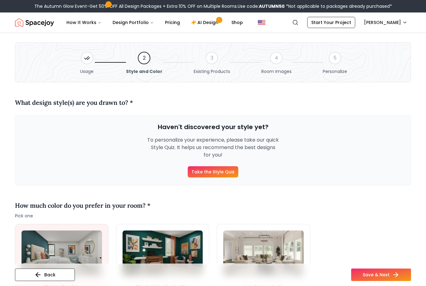
scroll to position [9, 0]
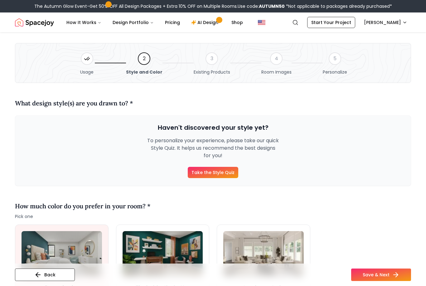
type textarea "**********"
click at [225, 173] on link "Take the Style Quiz" at bounding box center [213, 172] width 51 height 11
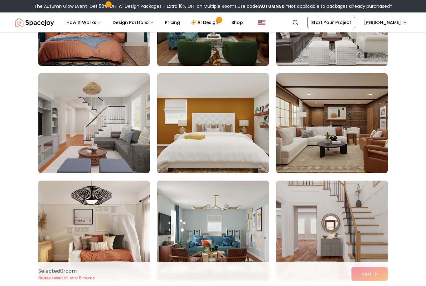
scroll to position [119, 0]
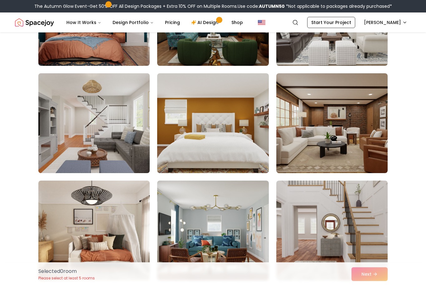
click at [109, 145] on img at bounding box center [94, 123] width 117 height 105
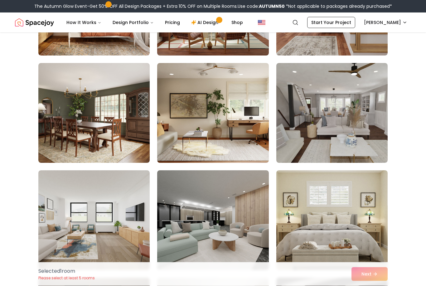
scroll to position [344, 0]
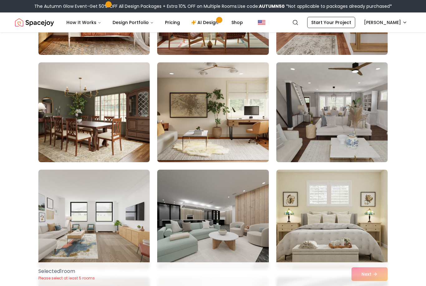
click at [339, 142] on img at bounding box center [332, 112] width 117 height 105
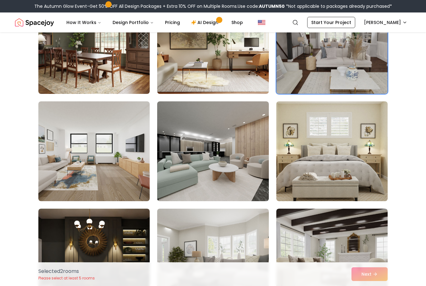
scroll to position [413, 0]
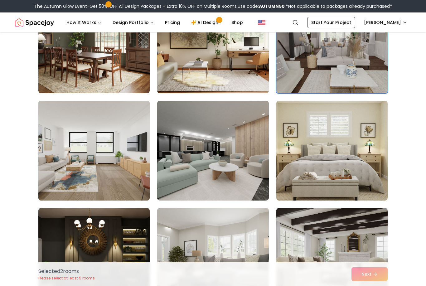
click at [79, 173] on img at bounding box center [94, 150] width 117 height 105
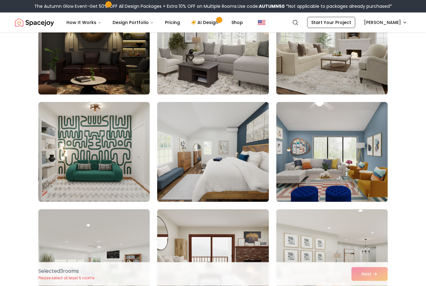
scroll to position [627, 0]
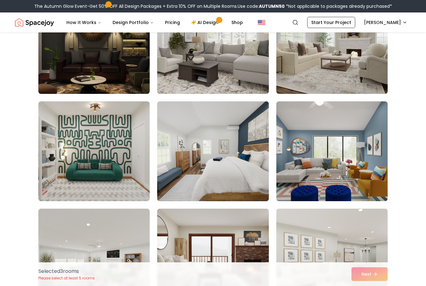
click at [226, 175] on img at bounding box center [212, 151] width 117 height 105
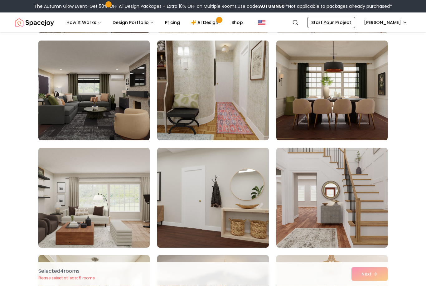
scroll to position [1977, 0]
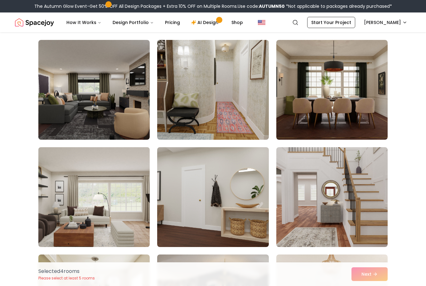
click at [81, 208] on img at bounding box center [94, 197] width 117 height 105
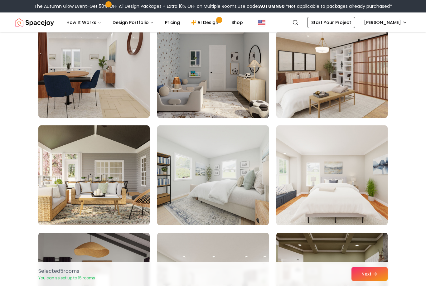
scroll to position [2644, 0]
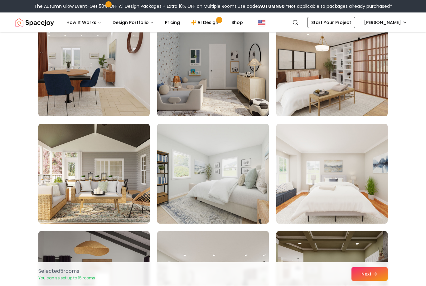
click at [215, 200] on img at bounding box center [212, 174] width 117 height 105
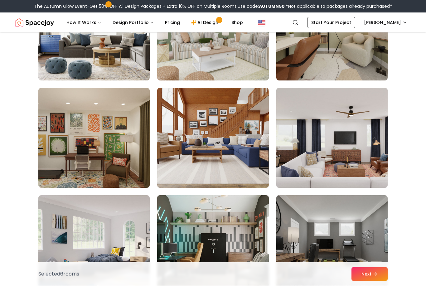
scroll to position [3324, 0]
click at [329, 166] on img at bounding box center [332, 137] width 117 height 105
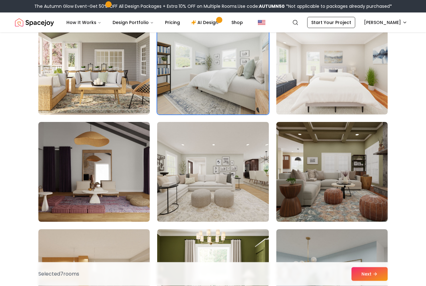
scroll to position [2754, 0]
click at [236, 200] on img at bounding box center [212, 172] width 117 height 105
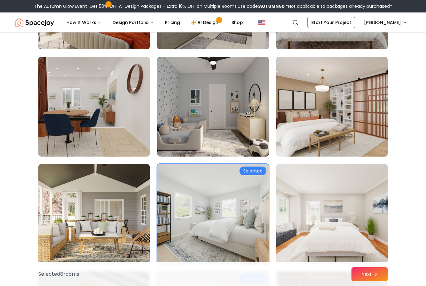
scroll to position [2604, 0]
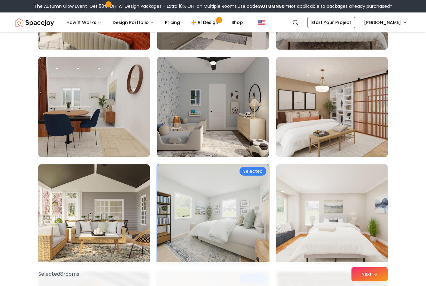
click at [335, 218] on img at bounding box center [332, 214] width 117 height 105
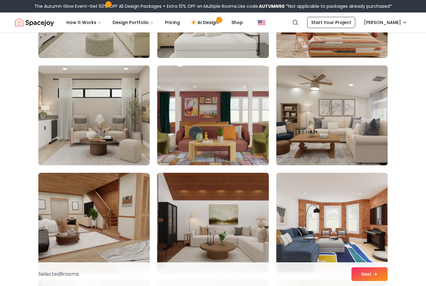
scroll to position [1307, 0]
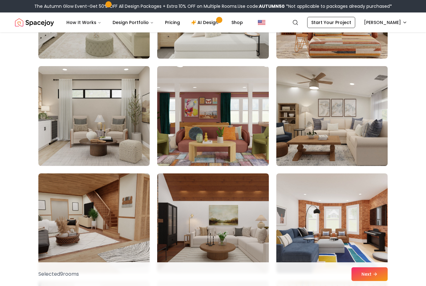
click at [340, 151] on img at bounding box center [332, 116] width 117 height 105
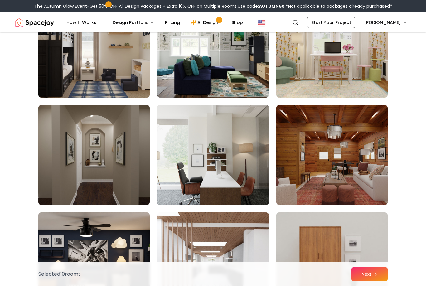
scroll to position [1600, 0]
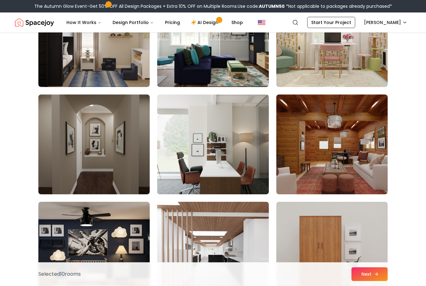
click at [368, 281] on button "Next" at bounding box center [370, 274] width 36 height 14
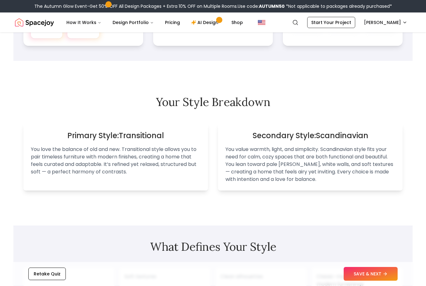
scroll to position [329, 0]
click at [374, 281] on button "SAVE & NEXT" at bounding box center [371, 274] width 54 height 14
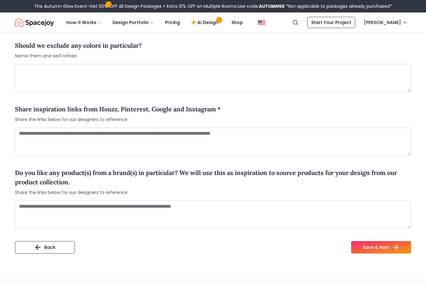
scroll to position [454, 0]
click at [382, 241] on button "Save & Next" at bounding box center [381, 247] width 60 height 12
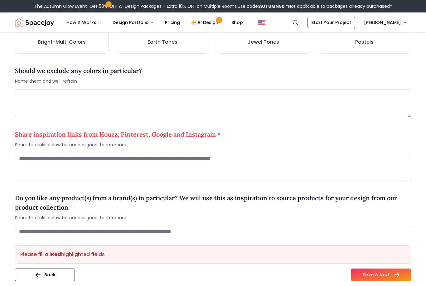
scroll to position [428, 0]
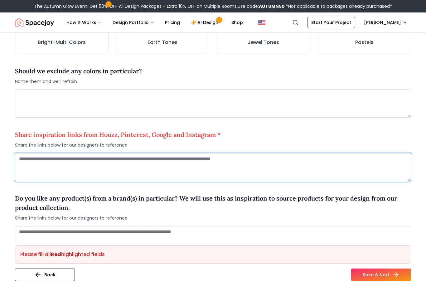
click at [283, 169] on textarea at bounding box center [213, 167] width 396 height 28
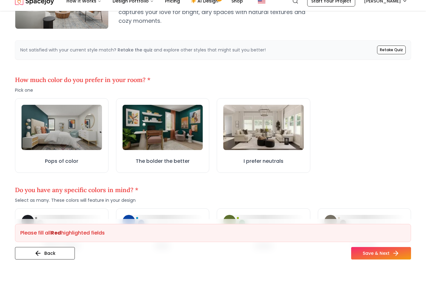
scroll to position [141, 0]
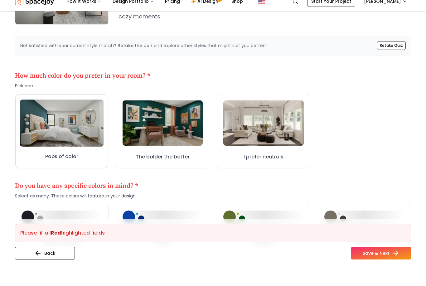
click at [47, 133] on img at bounding box center [62, 144] width 84 height 47
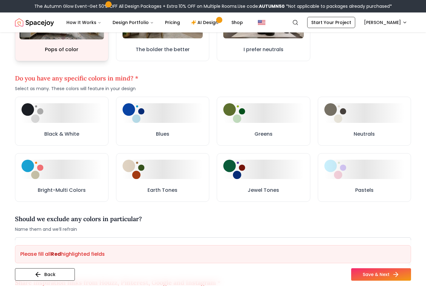
scroll to position [270, 0]
click at [159, 119] on div at bounding box center [163, 113] width 81 height 20
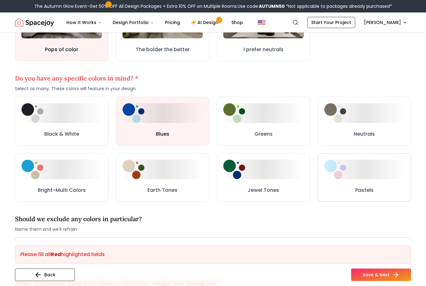
click at [373, 186] on button "Pastels" at bounding box center [365, 177] width 94 height 49
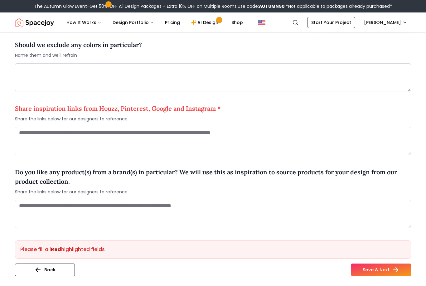
scroll to position [456, 0]
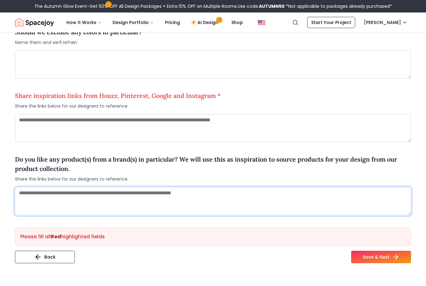
click at [22, 195] on textarea at bounding box center [213, 202] width 396 height 28
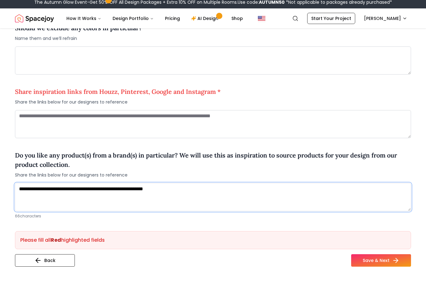
type textarea "**********"
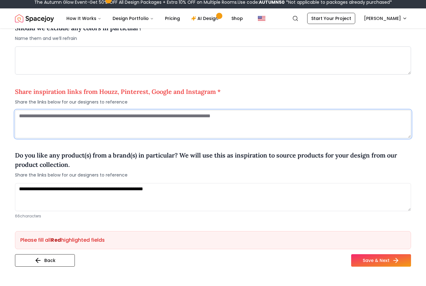
click at [170, 118] on textarea at bounding box center [213, 129] width 396 height 28
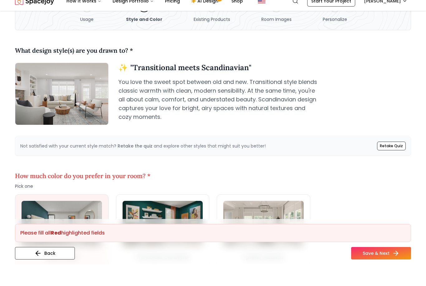
scroll to position [44, 0]
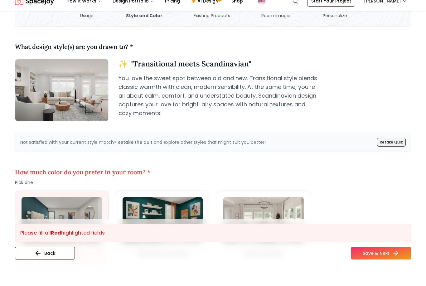
click at [395, 159] on link "Retake Quiz" at bounding box center [391, 163] width 29 height 9
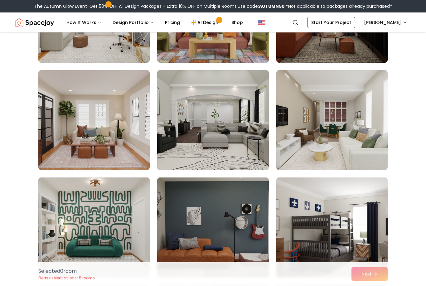
scroll to position [337, 0]
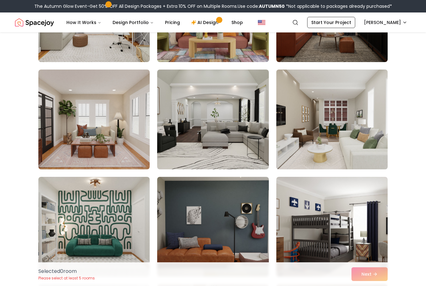
click at [344, 152] on img at bounding box center [332, 119] width 117 height 105
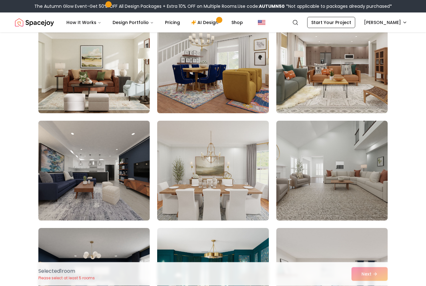
scroll to position [1467, 0]
click at [97, 190] on img at bounding box center [94, 170] width 117 height 105
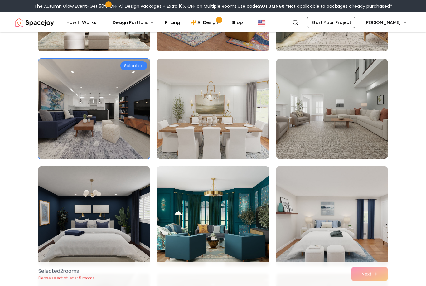
scroll to position [1529, 0]
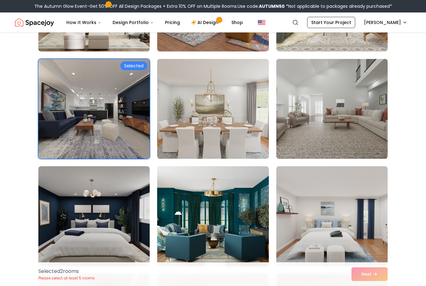
click at [345, 139] on img at bounding box center [332, 108] width 117 height 105
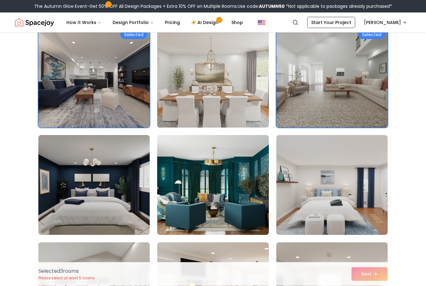
scroll to position [1560, 0]
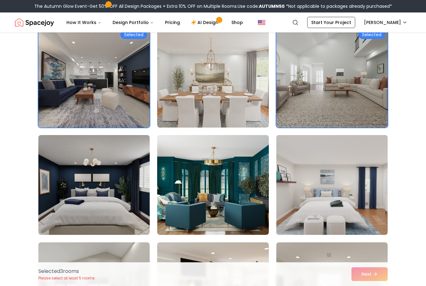
click at [316, 204] on img at bounding box center [332, 185] width 117 height 105
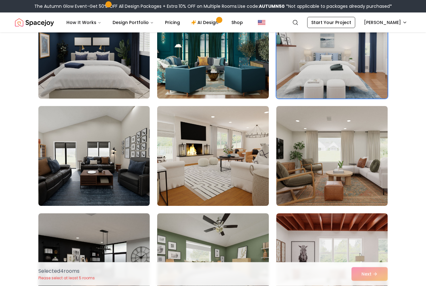
scroll to position [1696, 0]
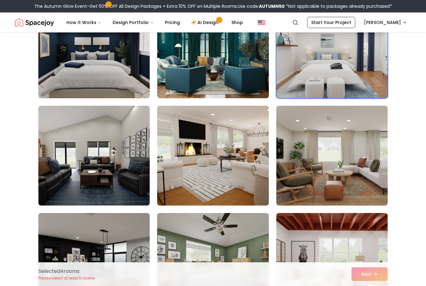
click at [219, 178] on img at bounding box center [212, 155] width 117 height 105
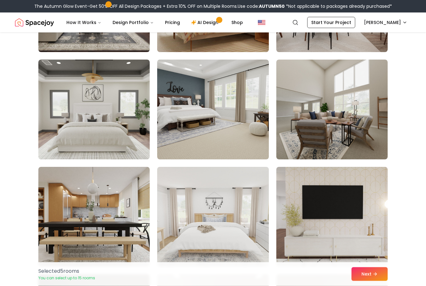
scroll to position [2172, 0]
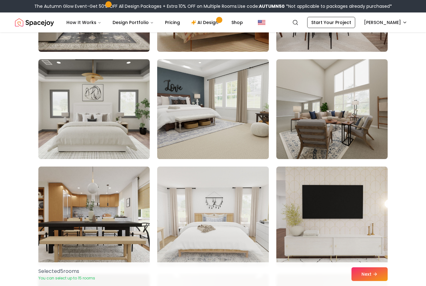
click at [238, 146] on img at bounding box center [212, 109] width 117 height 105
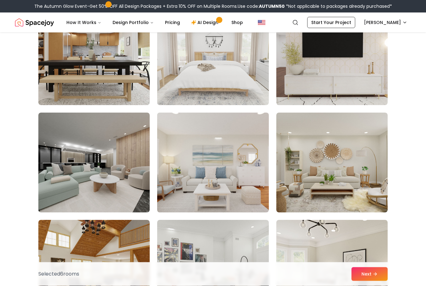
scroll to position [2334, 0]
click at [227, 185] on img at bounding box center [212, 162] width 117 height 105
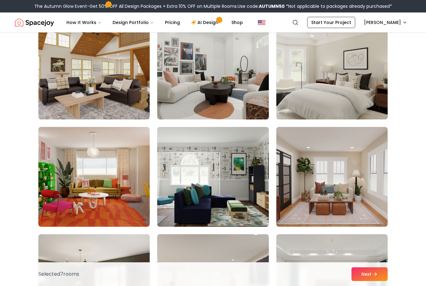
click at [355, 101] on img at bounding box center [332, 69] width 117 height 105
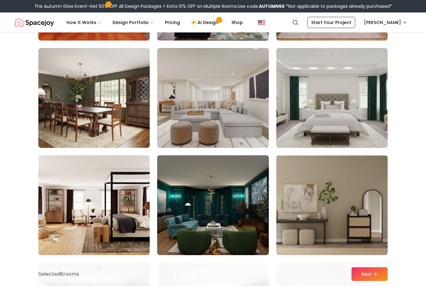
scroll to position [2723, 0]
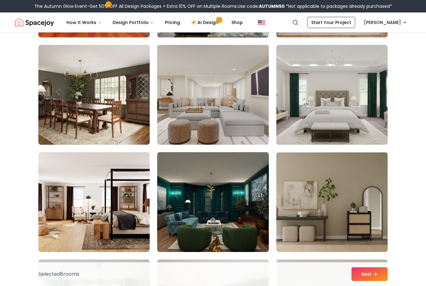
click at [228, 122] on img at bounding box center [212, 94] width 117 height 105
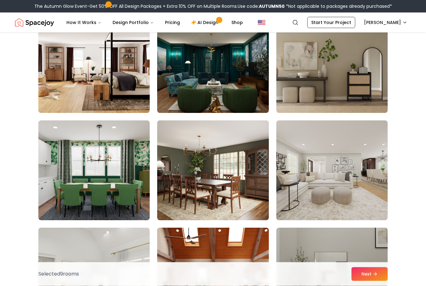
scroll to position [2862, 0]
click at [325, 189] on img at bounding box center [332, 170] width 117 height 105
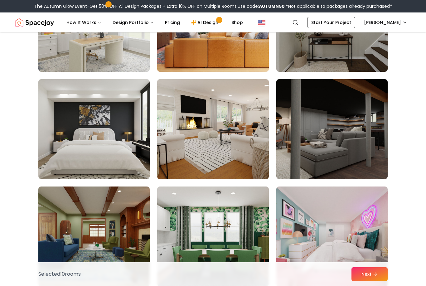
scroll to position [3120, 0]
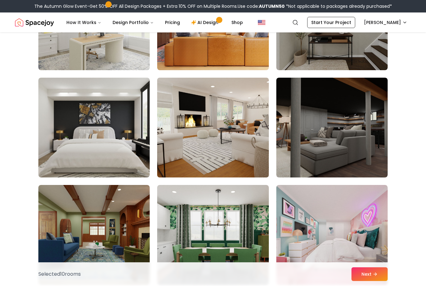
click at [231, 154] on img at bounding box center [212, 127] width 117 height 105
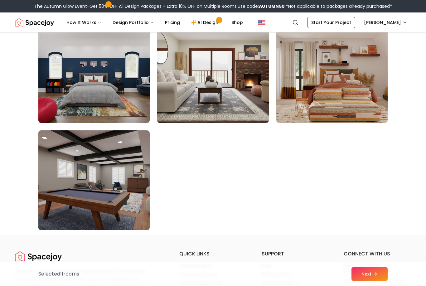
scroll to position [3497, 0]
click at [373, 281] on button "Next" at bounding box center [370, 274] width 36 height 14
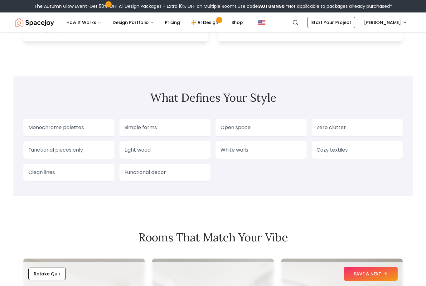
scroll to position [488, 0]
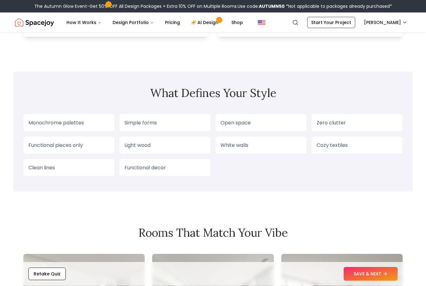
click at [262, 124] on p "Open space" at bounding box center [261, 123] width 81 height 7
click at [254, 126] on p "Open space" at bounding box center [261, 123] width 81 height 7
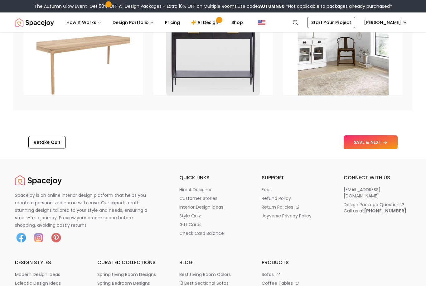
scroll to position [976, 0]
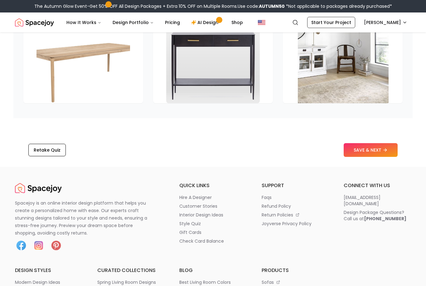
click at [381, 152] on button "SAVE & NEXT" at bounding box center [371, 150] width 54 height 14
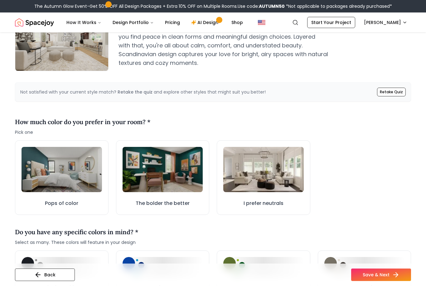
scroll to position [124, 0]
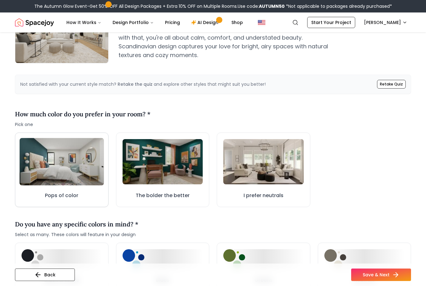
click at [70, 175] on img at bounding box center [62, 161] width 84 height 47
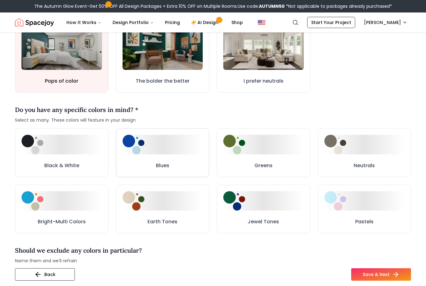
click at [146, 159] on button "Blues" at bounding box center [163, 153] width 94 height 49
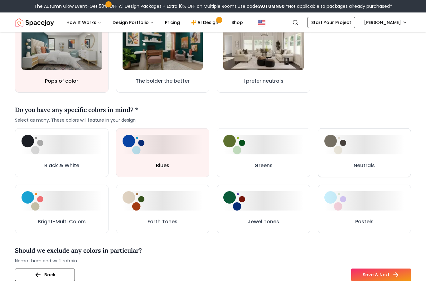
click at [368, 153] on div at bounding box center [365, 145] width 81 height 20
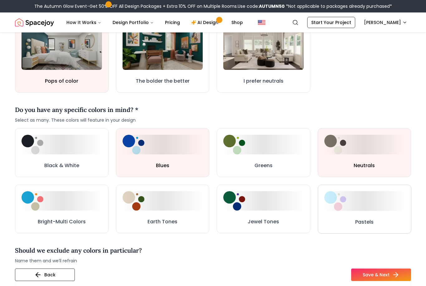
click at [353, 218] on button "Pastels" at bounding box center [364, 209] width 93 height 49
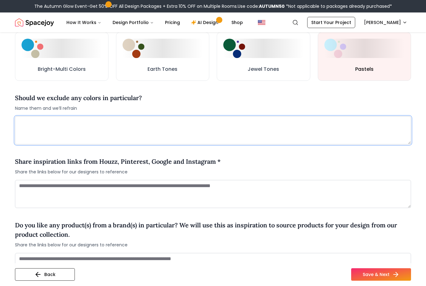
click at [131, 129] on textarea at bounding box center [213, 131] width 396 height 28
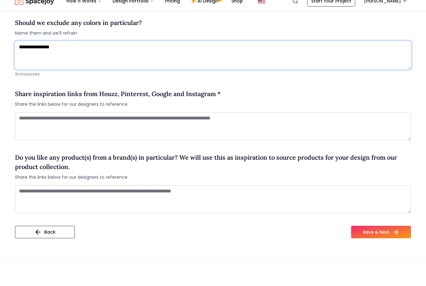
scroll to position [446, 0]
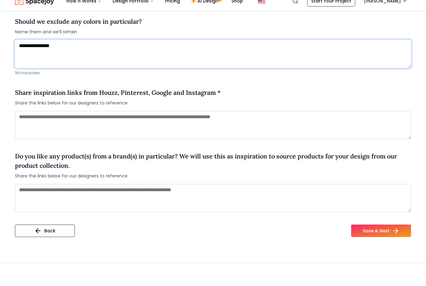
type textarea "**********"
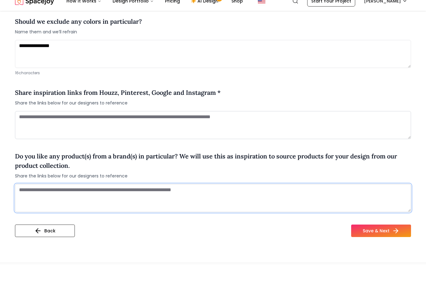
click at [213, 206] on textarea at bounding box center [213, 220] width 396 height 28
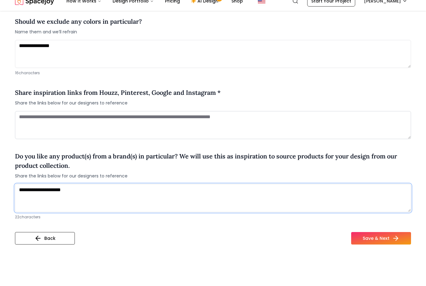
click at [28, 206] on textarea "**********" at bounding box center [213, 220] width 396 height 28
click at [105, 206] on textarea "**********" at bounding box center [213, 220] width 396 height 28
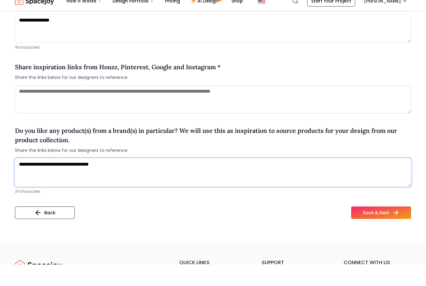
scroll to position [474, 0]
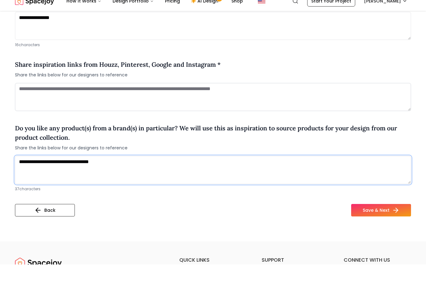
click at [165, 178] on textarea "**********" at bounding box center [213, 192] width 396 height 28
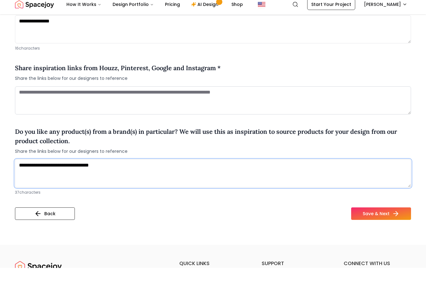
click at [168, 178] on textarea "**********" at bounding box center [213, 192] width 396 height 28
click at [126, 178] on textarea "**********" at bounding box center [213, 192] width 396 height 28
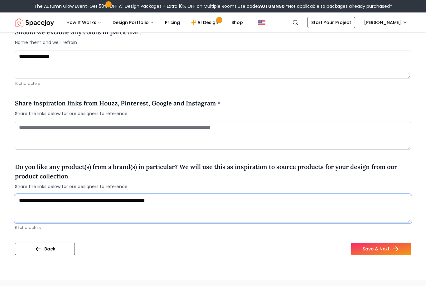
scroll to position [456, 0]
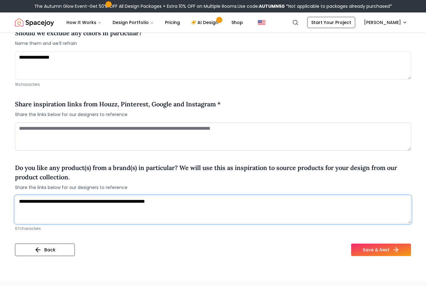
type textarea "**********"
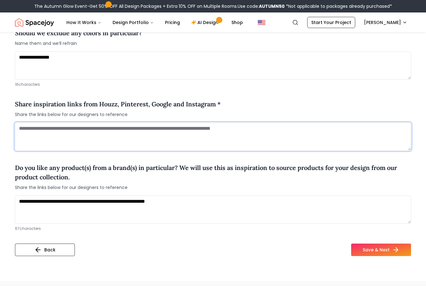
click at [40, 129] on textarea at bounding box center [213, 137] width 396 height 28
paste textarea "**********"
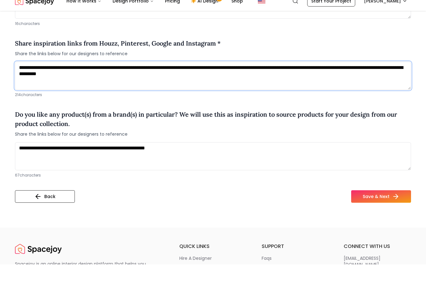
scroll to position [504, 0]
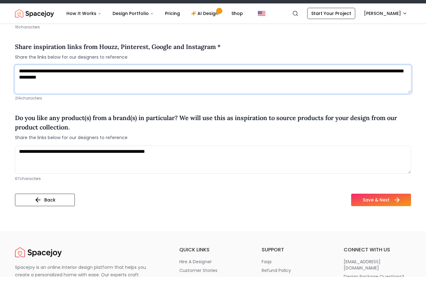
type textarea "**********"
click at [375, 203] on button "Save & Next" at bounding box center [381, 209] width 60 height 12
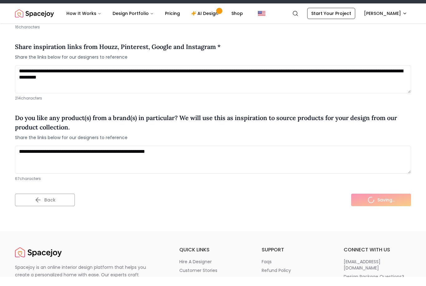
scroll to position [513, 0]
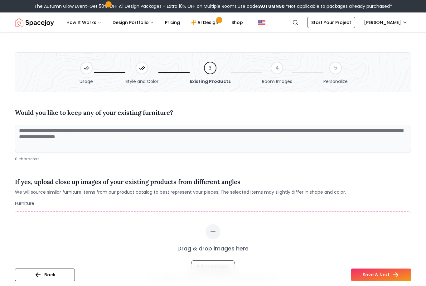
click at [115, 134] on textarea at bounding box center [213, 139] width 396 height 28
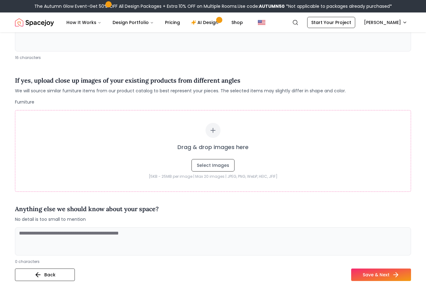
scroll to position [99, 0]
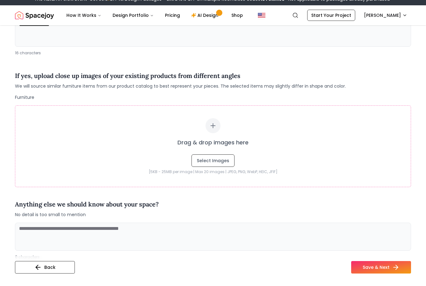
type textarea "**********"
click at [45, 230] on textarea at bounding box center [213, 244] width 396 height 28
type textarea "*"
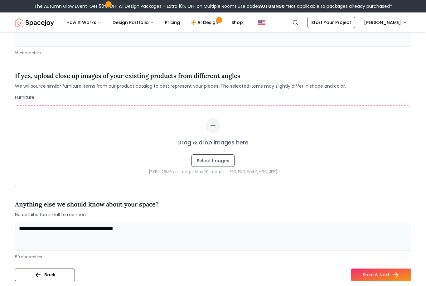
click at [20, 236] on textarea "**********" at bounding box center [213, 237] width 396 height 28
click at [60, 227] on textarea "**********" at bounding box center [213, 237] width 396 height 28
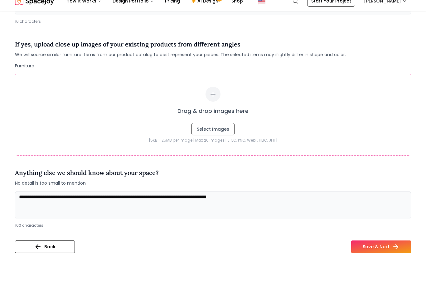
scroll to position [116, 0]
click at [164, 212] on textarea "**********" at bounding box center [213, 226] width 396 height 28
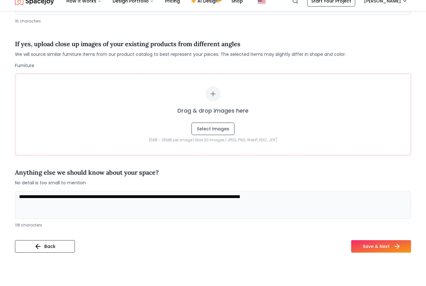
type textarea "**********"
click at [377, 262] on button "Save & Next" at bounding box center [381, 268] width 60 height 12
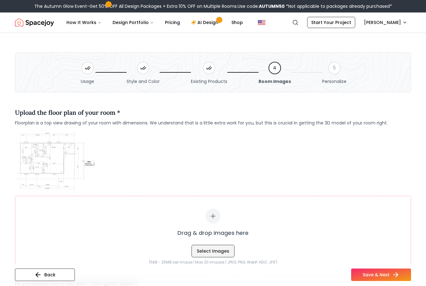
click at [217, 251] on button "Select Images" at bounding box center [213, 251] width 43 height 12
type input "**********"
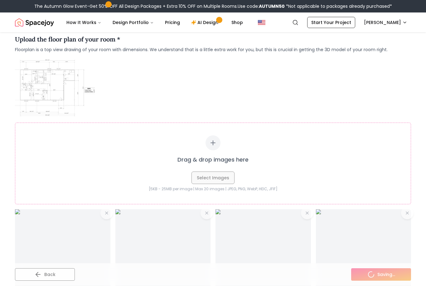
scroll to position [71, 0]
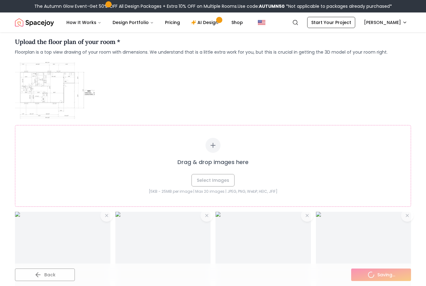
click at [212, 180] on div "Drag & drop images here Select Images" at bounding box center [213, 162] width 371 height 49
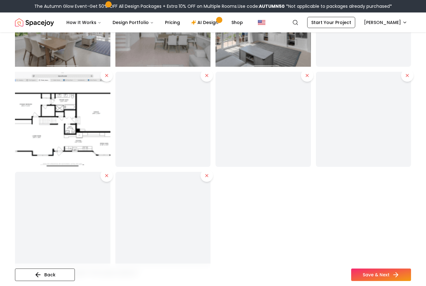
scroll to position [311, 0]
click at [106, 177] on icon at bounding box center [106, 175] width 5 height 5
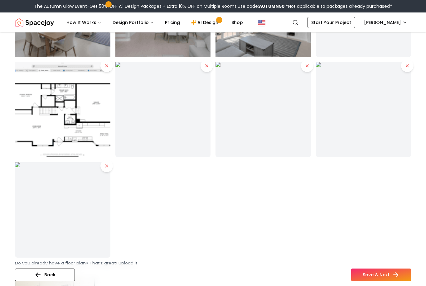
scroll to position [321, 0]
click at [105, 166] on icon at bounding box center [106, 166] width 5 height 5
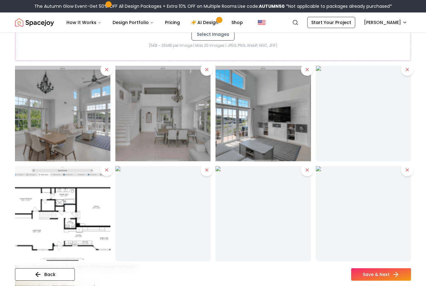
scroll to position [216, 0]
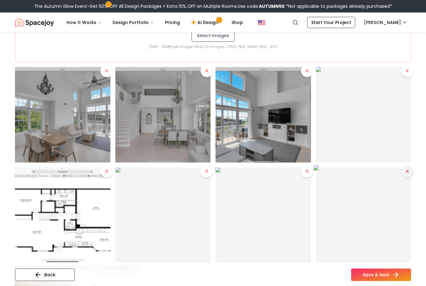
click at [408, 172] on icon at bounding box center [407, 171] width 2 height 2
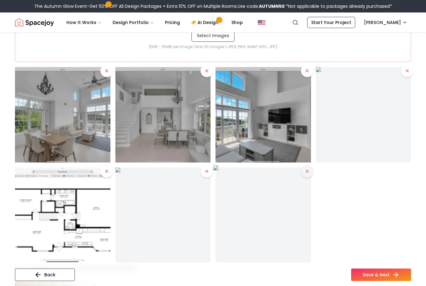
click at [306, 174] on button at bounding box center [307, 171] width 12 height 12
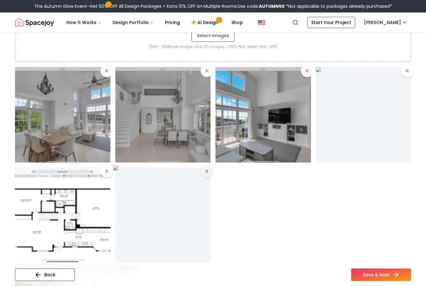
click at [207, 173] on icon at bounding box center [206, 171] width 5 height 5
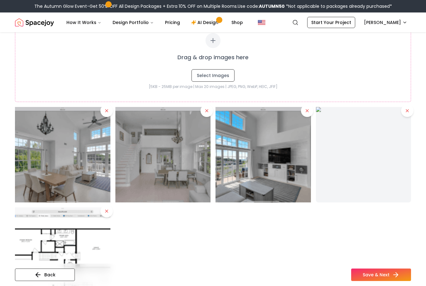
scroll to position [173, 0]
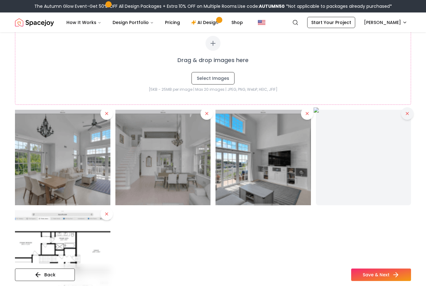
click at [407, 119] on button at bounding box center [407, 113] width 12 height 12
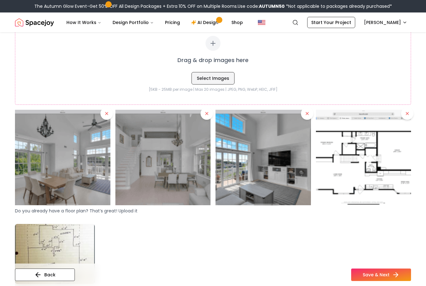
click at [216, 79] on button "Select Images" at bounding box center [213, 78] width 43 height 12
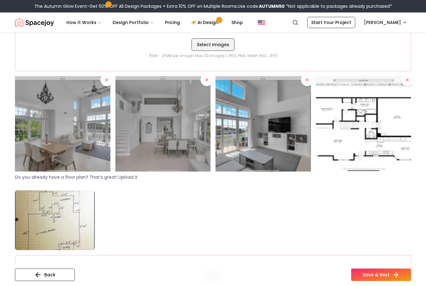
scroll to position [207, 0]
click at [63, 232] on img at bounding box center [55, 220] width 80 height 60
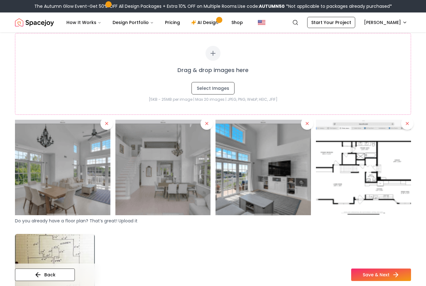
scroll to position [160, 0]
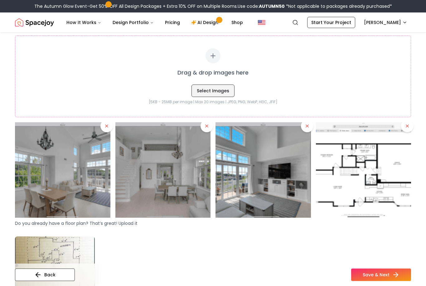
click at [222, 90] on button "Select Images" at bounding box center [213, 91] width 43 height 12
type input "**********"
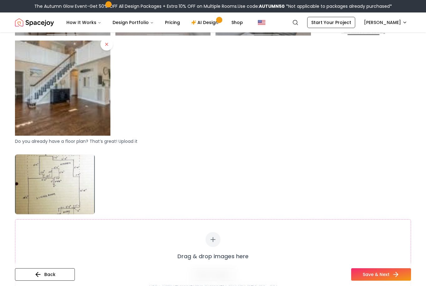
scroll to position [343, 0]
click at [375, 281] on button "Save & Next" at bounding box center [381, 275] width 60 height 12
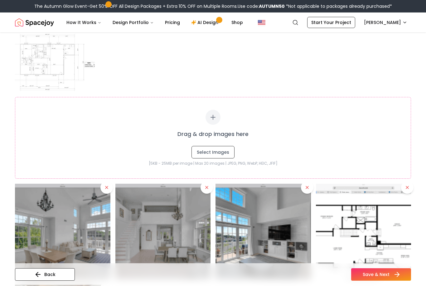
scroll to position [100, 0]
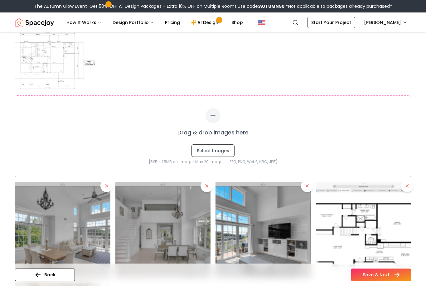
click at [390, 281] on button "Save & Next" at bounding box center [381, 275] width 60 height 12
click at [380, 281] on button "Save & Next" at bounding box center [381, 275] width 60 height 12
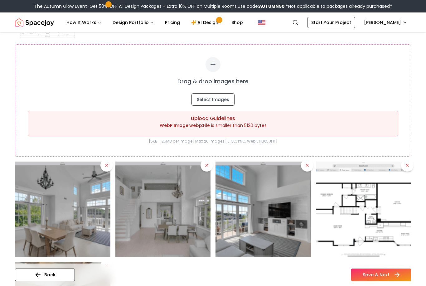
scroll to position [151, 0]
click at [245, 124] on div "WebP Image.webp : File is smaller than 5120 bytes" at bounding box center [213, 126] width 360 height 6
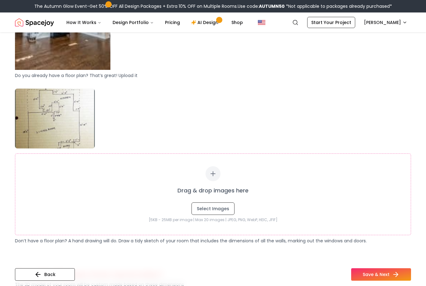
scroll to position [439, 0]
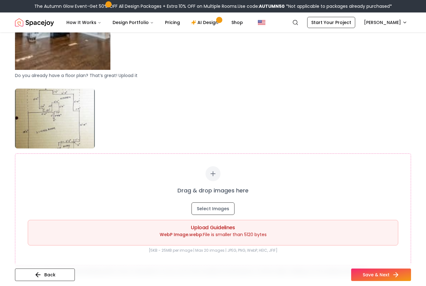
click at [201, 238] on div "Upload Guidelines WebP Image.webp : File is smaller than 5120 bytes" at bounding box center [213, 233] width 371 height 26
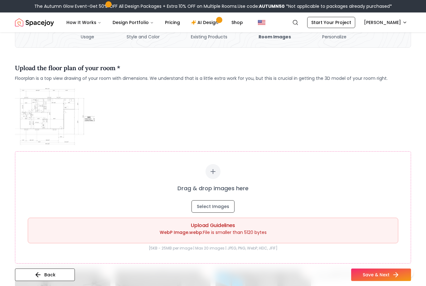
scroll to position [42, 0]
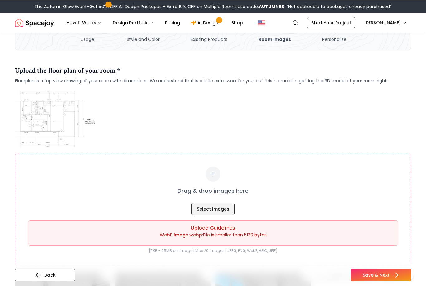
click at [230, 212] on button "Select Images" at bounding box center [213, 209] width 43 height 12
click at [216, 209] on button "Select Images" at bounding box center [213, 209] width 43 height 12
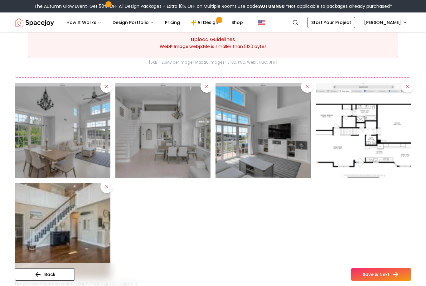
scroll to position [232, 0]
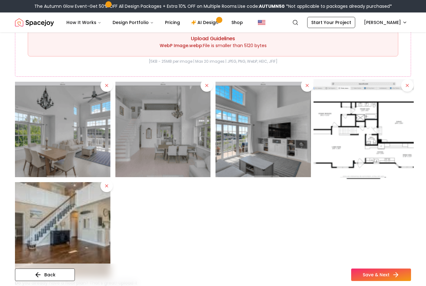
click at [363, 137] on img at bounding box center [364, 129] width 100 height 100
click at [380, 138] on img at bounding box center [364, 129] width 100 height 100
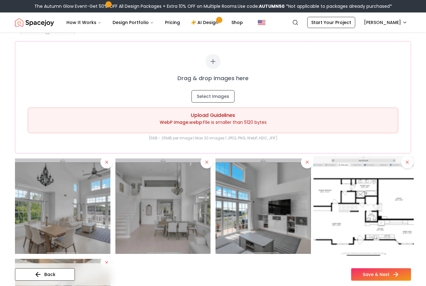
scroll to position [155, 0]
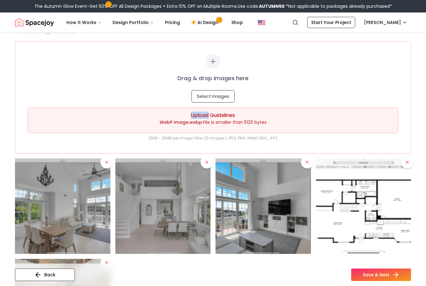
click at [48, 124] on div "WebP Image.webp : File is smaller than 5120 bytes" at bounding box center [213, 122] width 360 height 6
click at [106, 127] on div "Upload Guidelines WebP Image.webp : File is smaller than 5120 bytes" at bounding box center [213, 121] width 371 height 26
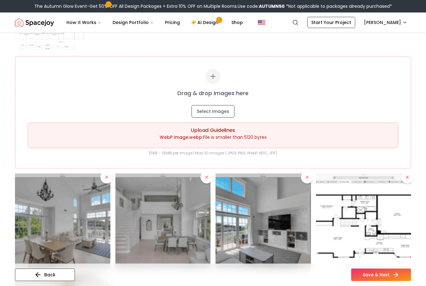
scroll to position [139, 0]
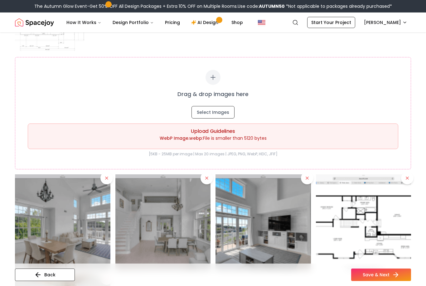
click at [214, 80] on icon at bounding box center [212, 77] width 7 height 7
type input "**********"
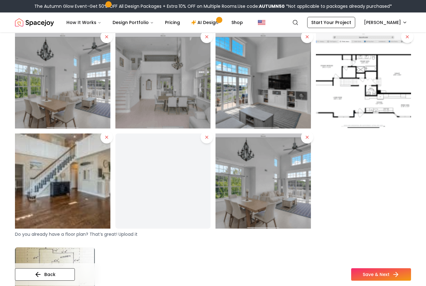
scroll to position [250, 0]
click at [206, 139] on icon at bounding box center [206, 137] width 5 height 5
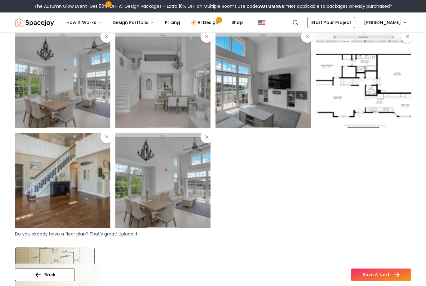
click at [368, 281] on button "Save & Next" at bounding box center [381, 275] width 60 height 12
click at [391, 281] on button "Save & Next" at bounding box center [381, 275] width 60 height 12
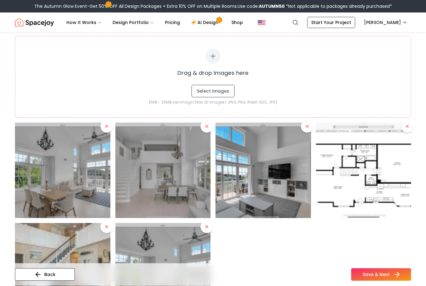
scroll to position [160, 0]
click at [374, 281] on button "Save & Next" at bounding box center [381, 275] width 60 height 12
click at [373, 281] on button "Save & Next" at bounding box center [381, 275] width 60 height 12
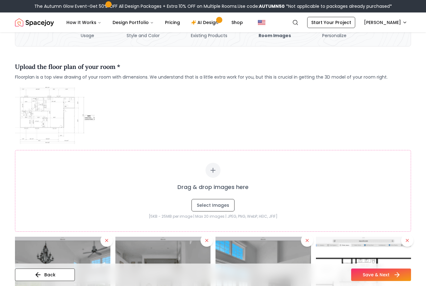
scroll to position [46, 0]
click at [37, 192] on div "Drag & drop images here Select Images" at bounding box center [213, 187] width 371 height 49
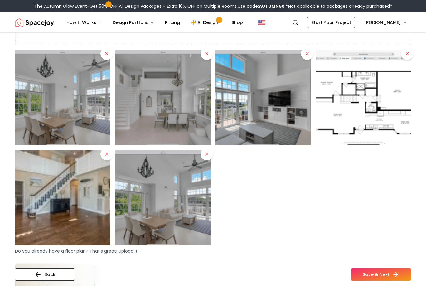
scroll to position [233, 0]
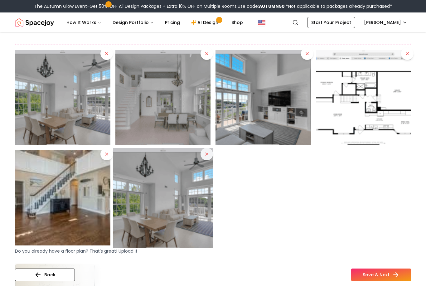
click at [207, 160] on button at bounding box center [207, 154] width 12 height 12
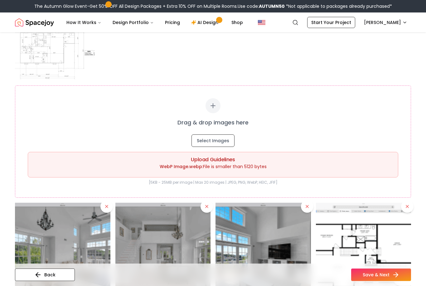
scroll to position [113, 0]
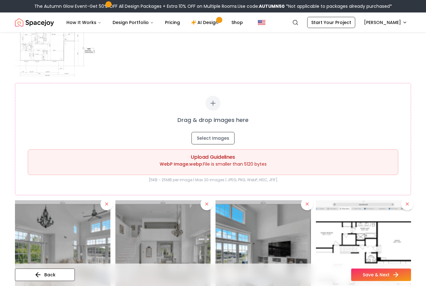
click at [374, 132] on div "Drag & drop images here Select Images" at bounding box center [213, 120] width 371 height 49
click at [236, 165] on div "WebP Image.webp : File is smaller than 5120 bytes" at bounding box center [213, 164] width 360 height 6
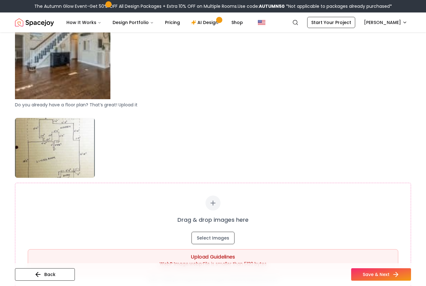
scroll to position [410, 0]
click at [76, 157] on img at bounding box center [55, 148] width 80 height 60
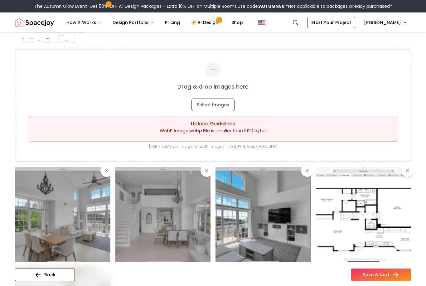
scroll to position [144, 0]
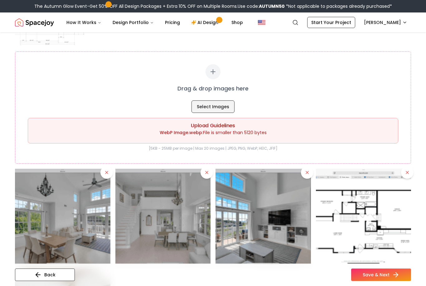
click at [220, 107] on button "Select Images" at bounding box center [213, 106] width 43 height 12
click at [212, 73] on icon at bounding box center [212, 71] width 7 height 7
click at [216, 111] on button "Select Images" at bounding box center [213, 106] width 43 height 12
type input "**********"
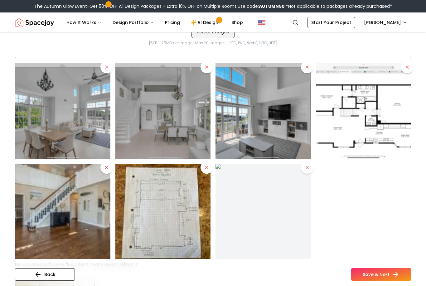
scroll to position [219, 0]
click at [375, 281] on button "Save & Next" at bounding box center [381, 275] width 60 height 12
click at [373, 281] on button "Save & Next" at bounding box center [381, 275] width 60 height 12
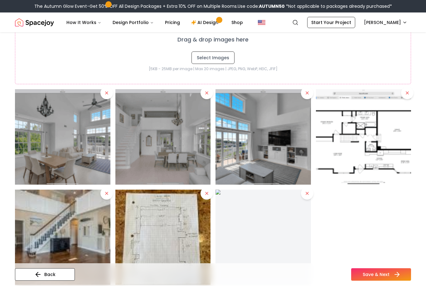
scroll to position [191, 0]
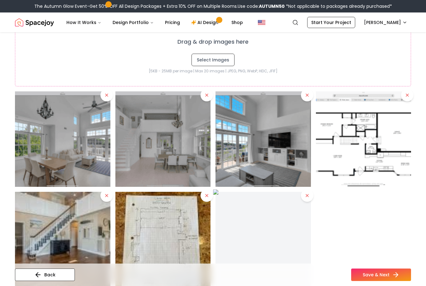
click at [287, 248] on img at bounding box center [263, 239] width 100 height 100
click at [287, 257] on img at bounding box center [263, 239] width 100 height 100
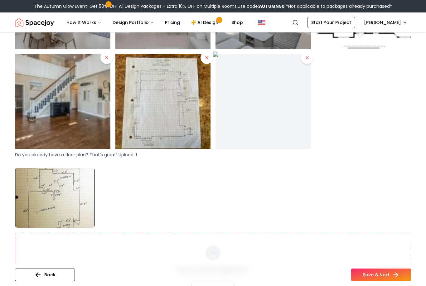
scroll to position [329, 0]
click at [279, 126] on img at bounding box center [263, 101] width 100 height 100
click at [295, 128] on img at bounding box center [263, 101] width 100 height 100
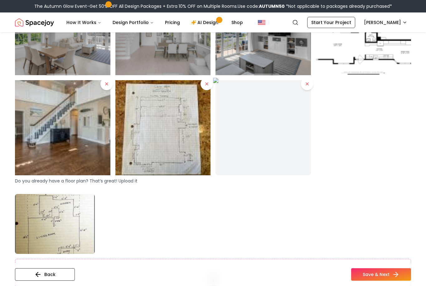
scroll to position [304, 0]
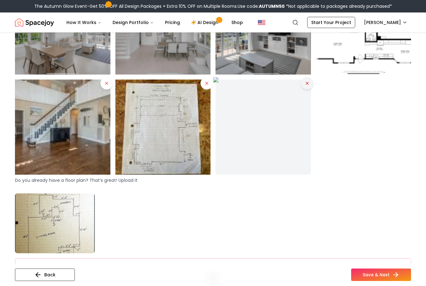
click at [308, 85] on icon at bounding box center [307, 83] width 5 height 5
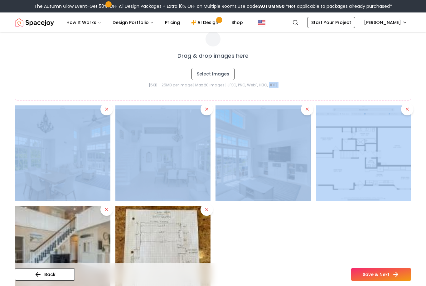
scroll to position [177, 0]
click at [365, 244] on div at bounding box center [213, 203] width 396 height 196
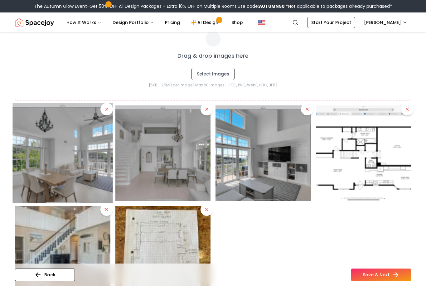
click at [90, 178] on img at bounding box center [62, 153] width 100 height 100
click at [94, 180] on img at bounding box center [62, 153] width 100 height 100
click at [90, 173] on img at bounding box center [62, 153] width 100 height 100
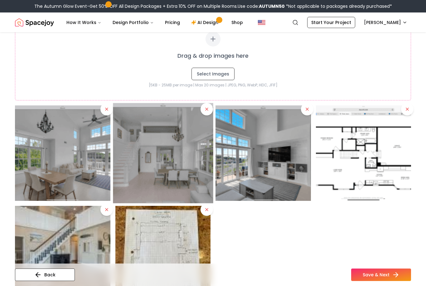
click at [152, 167] on img at bounding box center [163, 153] width 100 height 100
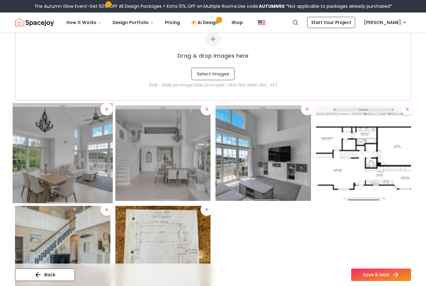
click at [83, 182] on img at bounding box center [62, 153] width 100 height 100
click at [93, 183] on img at bounding box center [62, 153] width 100 height 100
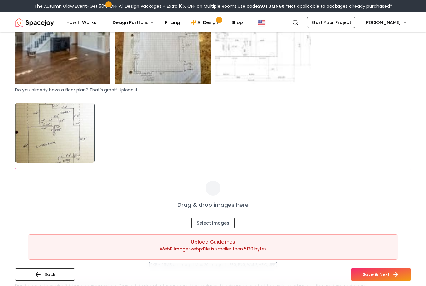
scroll to position [394, 0]
click at [239, 251] on div "WebP Image.webp : File is smaller than 5120 bytes" at bounding box center [213, 249] width 360 height 6
click at [293, 246] on div "WebP Image.webp : File is smaller than 5120 bytes" at bounding box center [213, 249] width 360 height 6
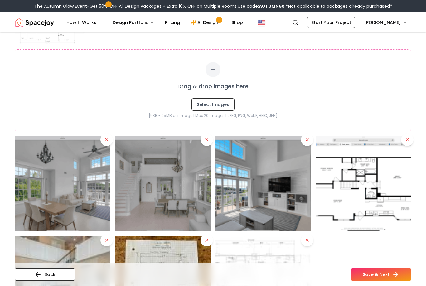
scroll to position [144, 0]
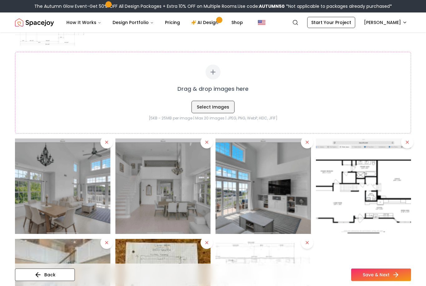
click at [222, 106] on button "Select Images" at bounding box center [213, 107] width 43 height 12
type input "**********"
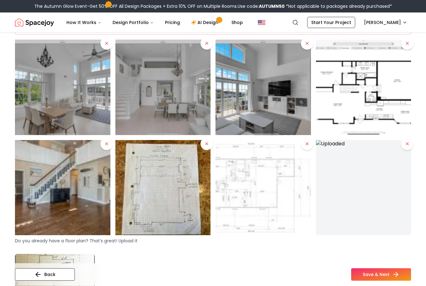
scroll to position [243, 0]
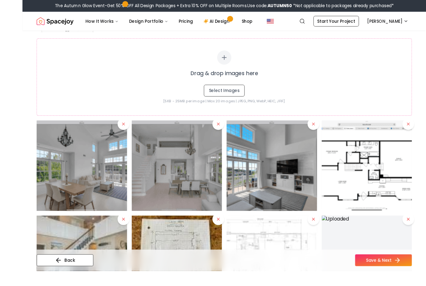
scroll to position [189, 0]
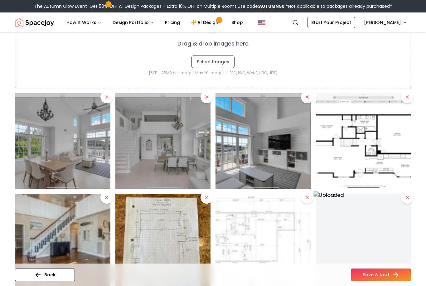
click at [373, 235] on img at bounding box center [364, 241] width 100 height 100
click at [366, 233] on img at bounding box center [364, 241] width 100 height 100
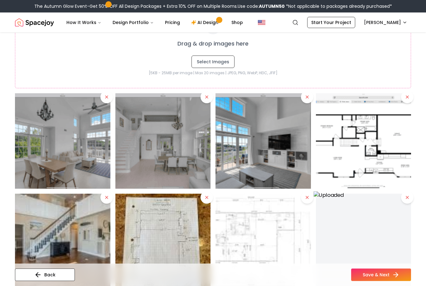
click at [365, 243] on img at bounding box center [364, 241] width 100 height 100
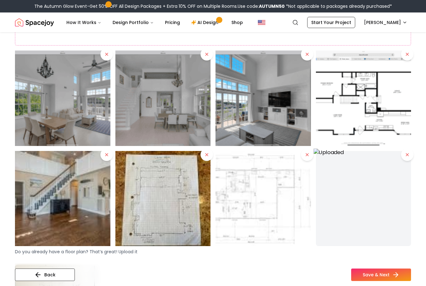
scroll to position [232, 0]
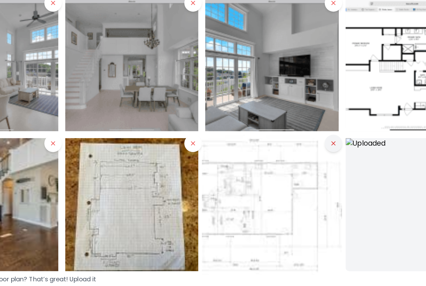
click at [306, 154] on icon at bounding box center [307, 155] width 2 height 2
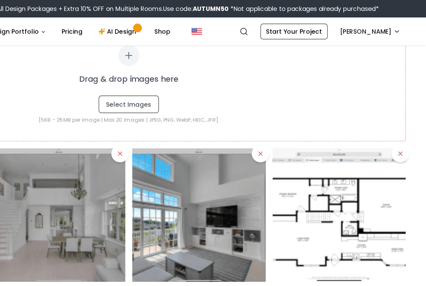
scroll to position [167, 0]
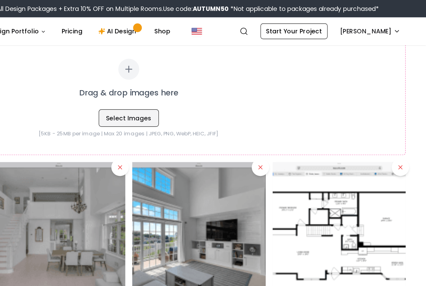
click at [192, 85] on button "Select Images" at bounding box center [213, 84] width 43 height 12
type input "**********"
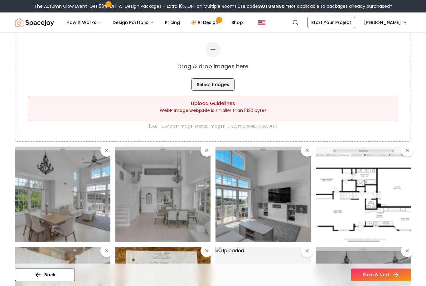
click at [227, 88] on button "Select Images" at bounding box center [213, 84] width 43 height 12
type input "**********"
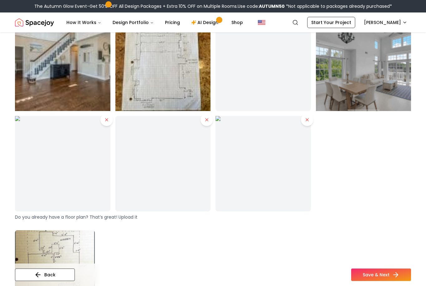
scroll to position [367, 0]
click at [305, 120] on icon at bounding box center [307, 119] width 5 height 5
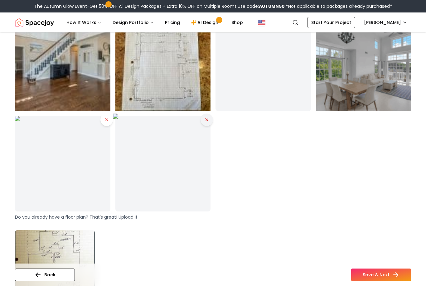
click at [208, 122] on icon at bounding box center [206, 119] width 5 height 5
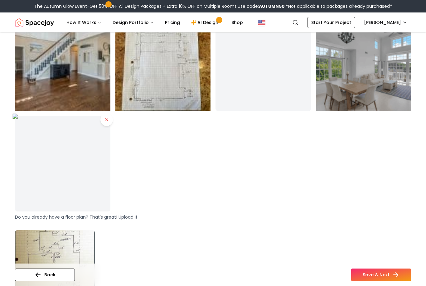
click at [106, 126] on img at bounding box center [62, 164] width 100 height 100
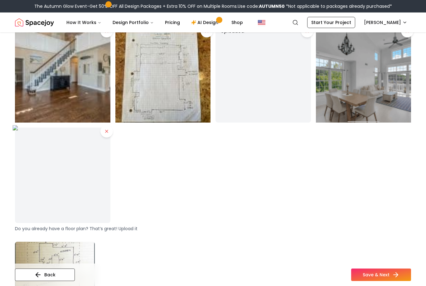
scroll to position [326, 0]
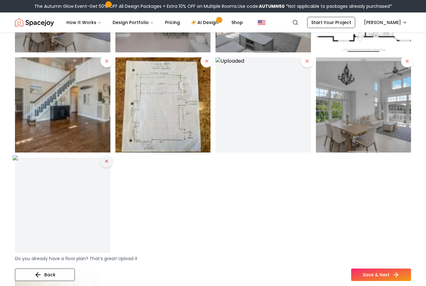
click at [105, 161] on icon at bounding box center [106, 161] width 5 height 5
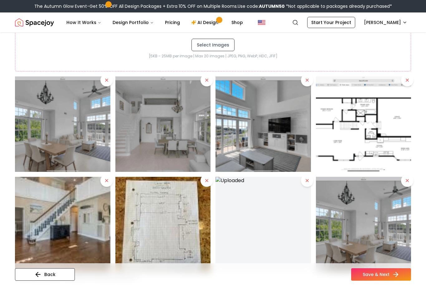
scroll to position [191, 0]
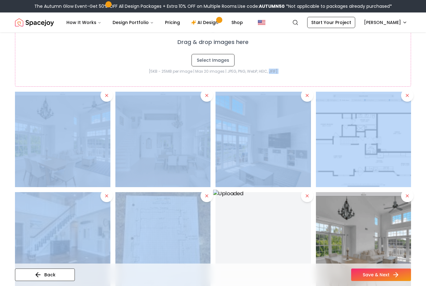
click at [287, 233] on img at bounding box center [263, 240] width 100 height 100
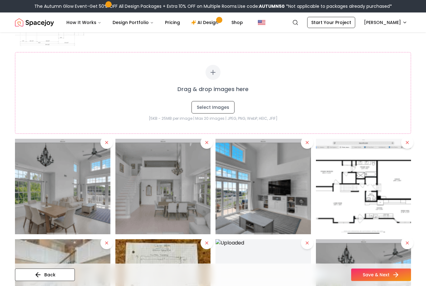
scroll to position [140, 0]
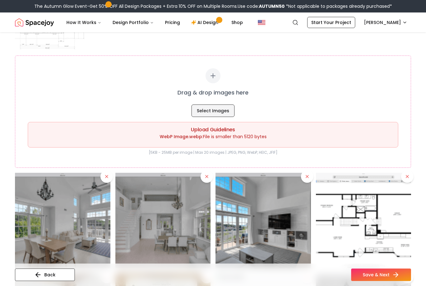
click at [219, 110] on button "Select Images" at bounding box center [213, 111] width 43 height 12
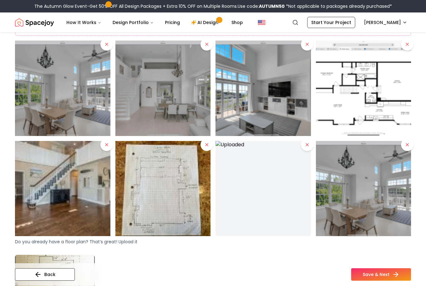
scroll to position [273, 0]
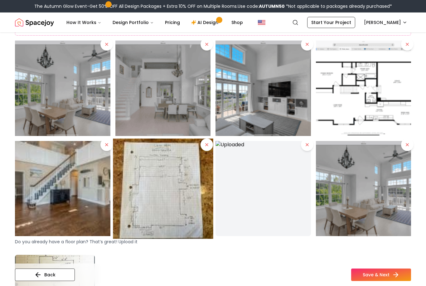
click at [175, 206] on img at bounding box center [163, 189] width 100 height 100
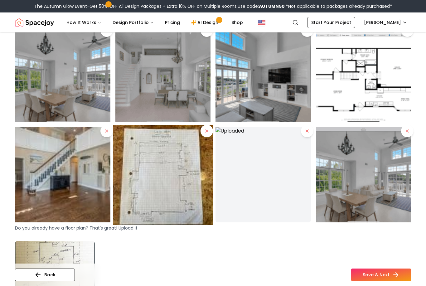
scroll to position [293, 0]
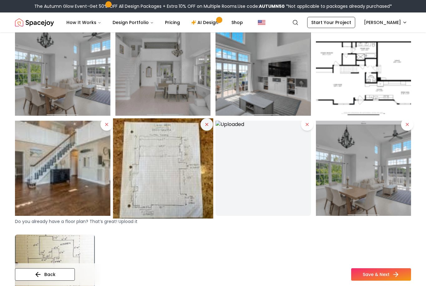
click at [208, 125] on icon at bounding box center [207, 125] width 2 height 2
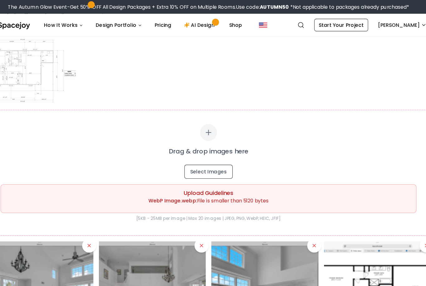
scroll to position [96, 0]
